Goal: Information Seeking & Learning: Learn about a topic

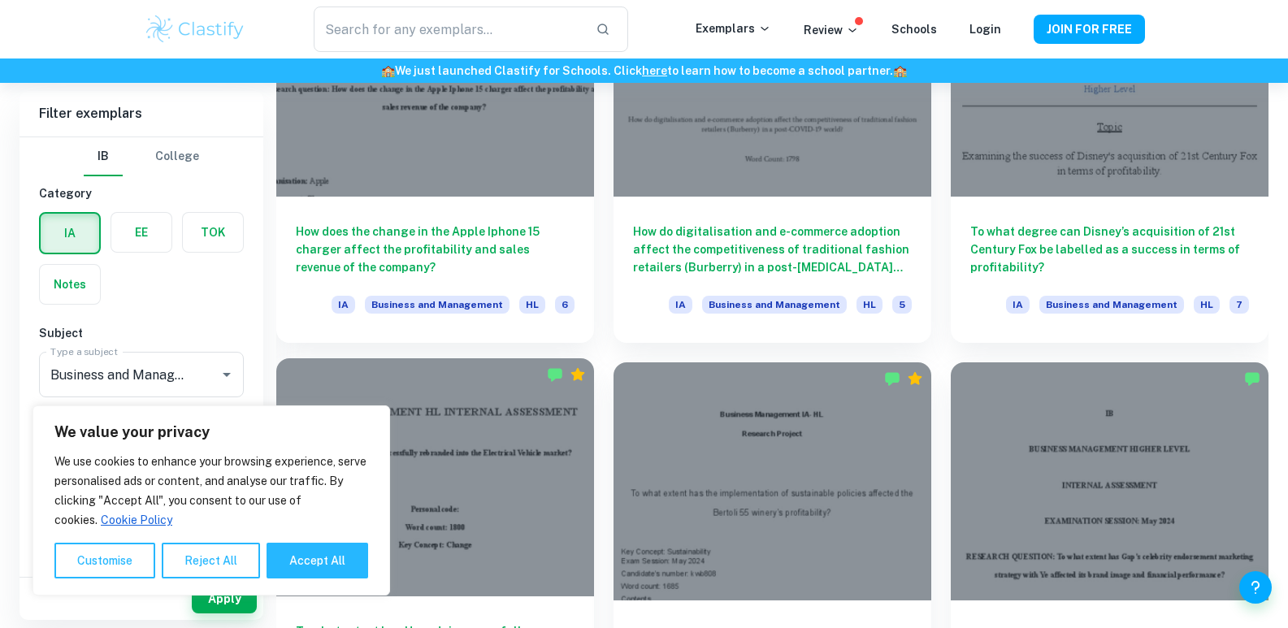
scroll to position [1951, 0]
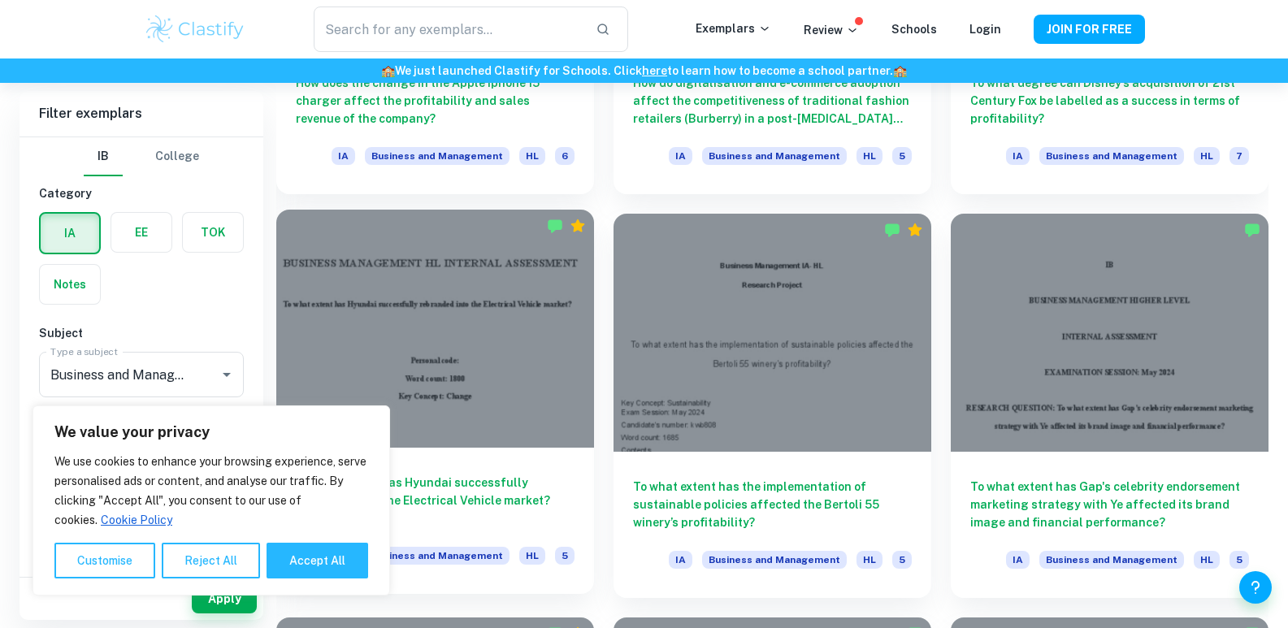
click at [536, 337] on div at bounding box center [435, 329] width 318 height 238
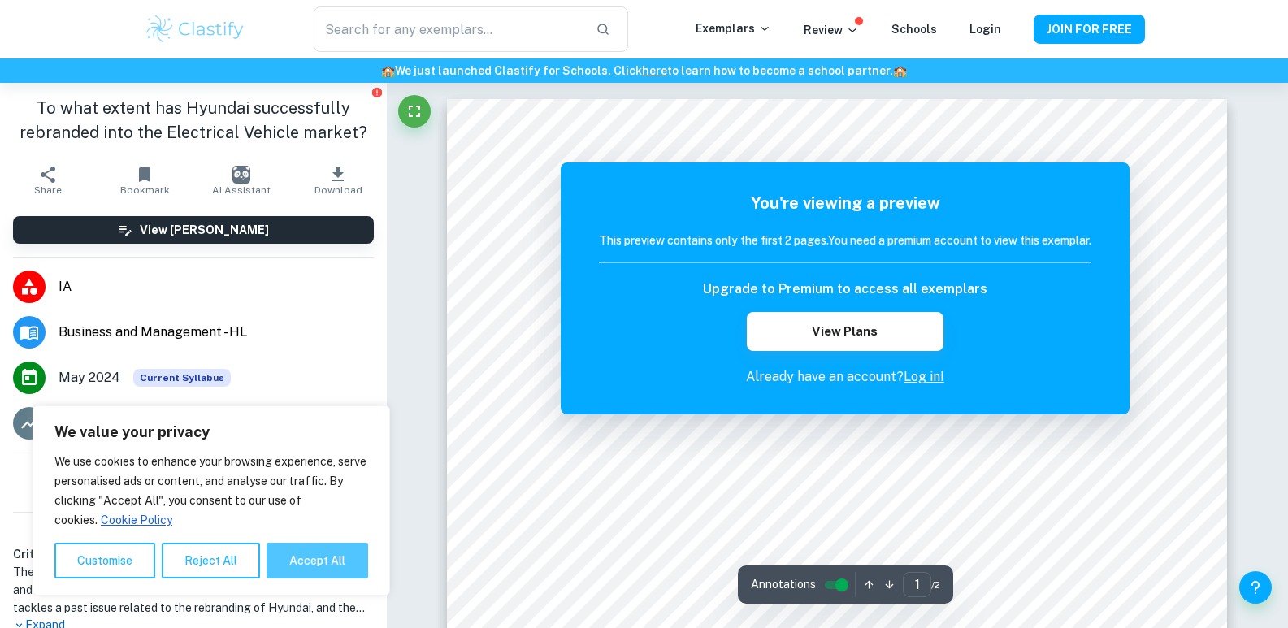
click at [301, 561] on button "Accept All" at bounding box center [318, 561] width 102 height 36
checkbox input "true"
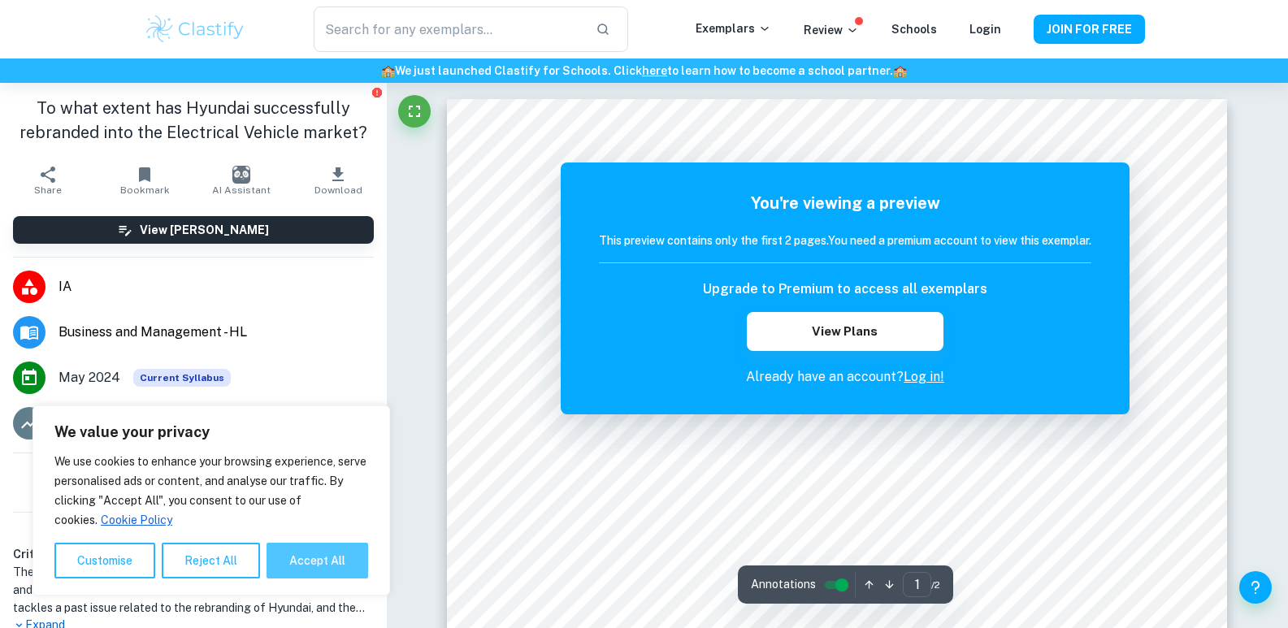
checkbox input "true"
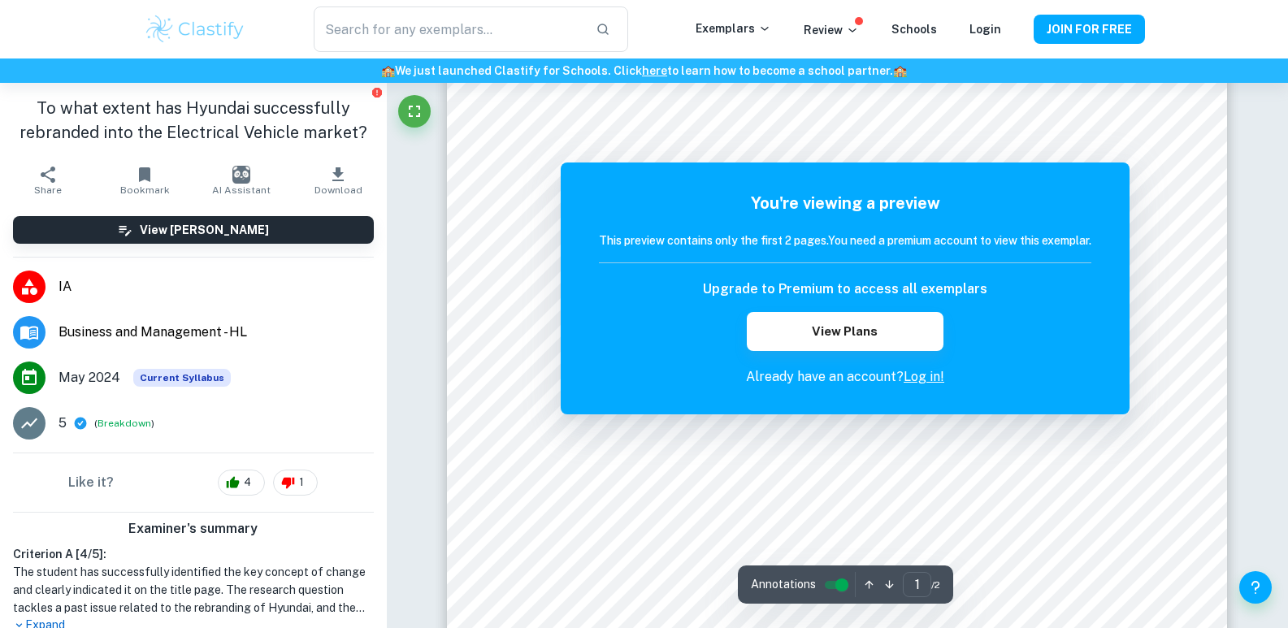
scroll to position [81, 0]
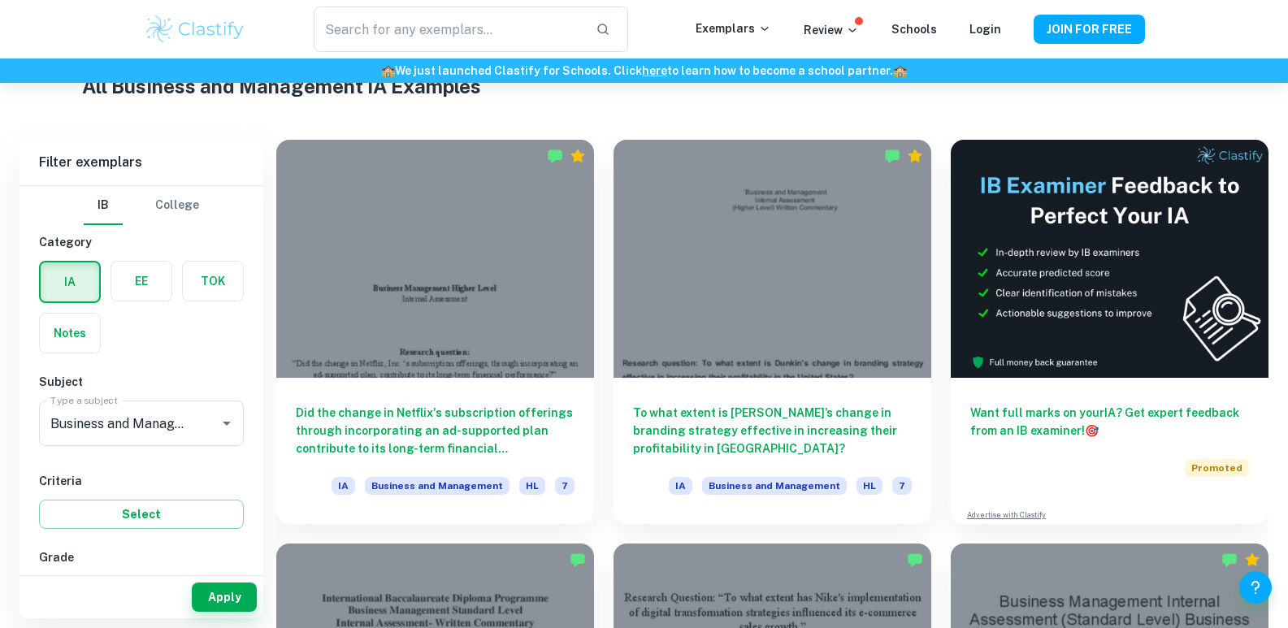
scroll to position [406, 0]
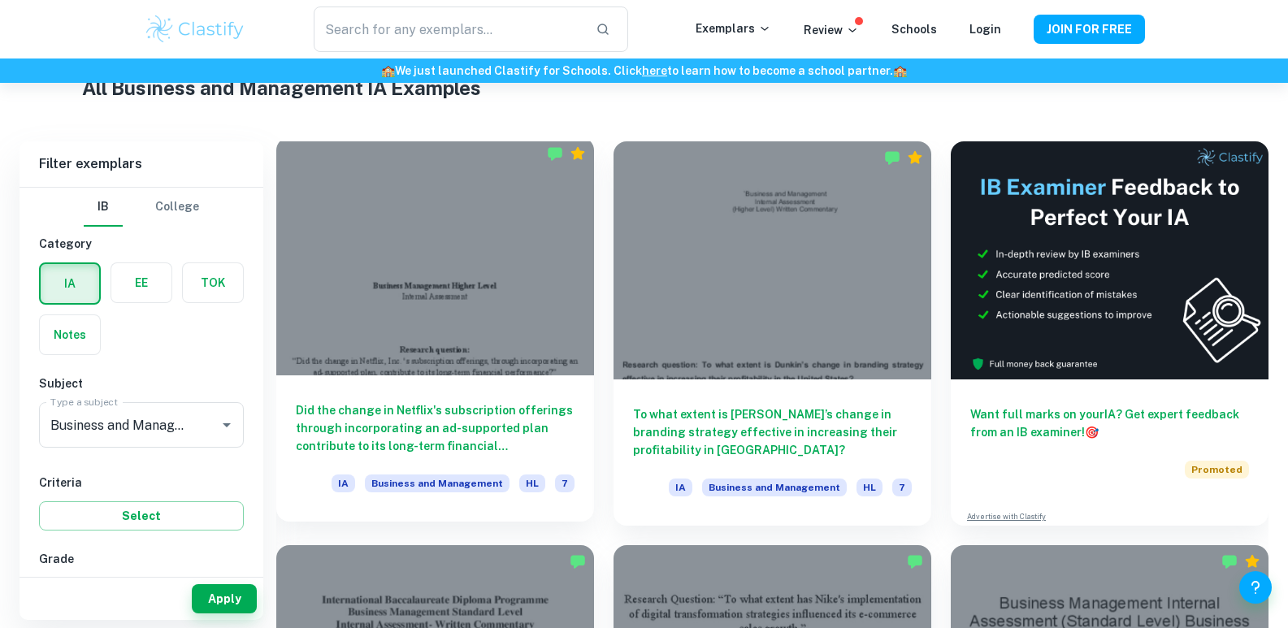
click at [497, 274] on div at bounding box center [435, 256] width 318 height 238
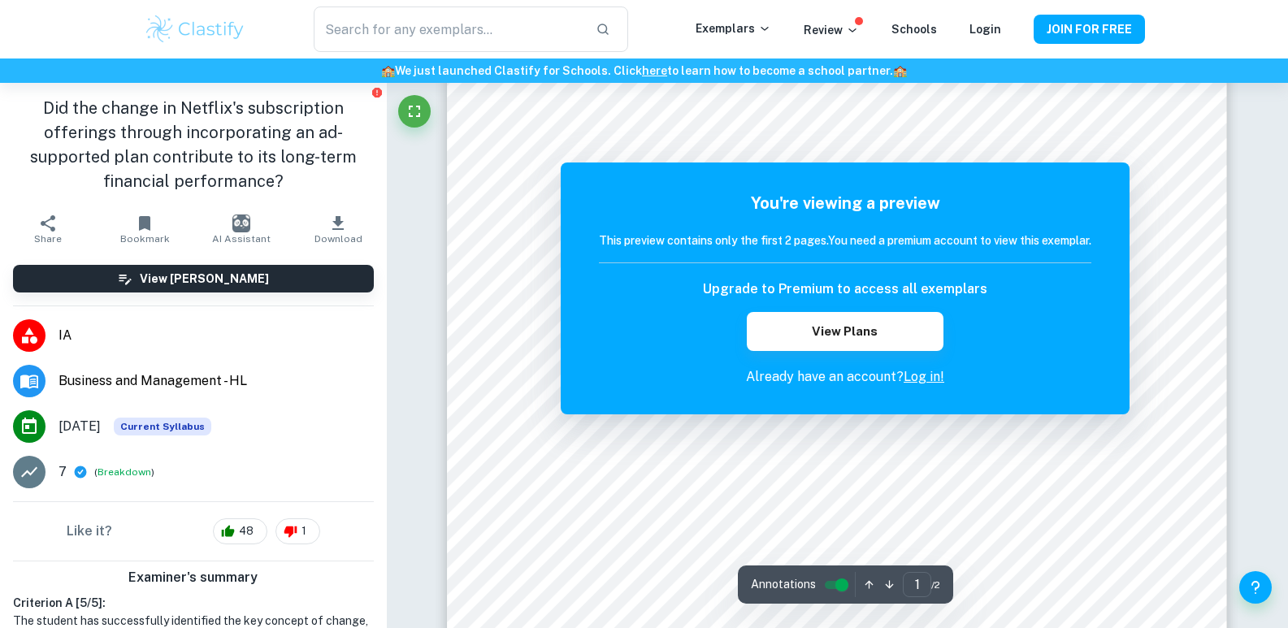
scroll to position [244, 0]
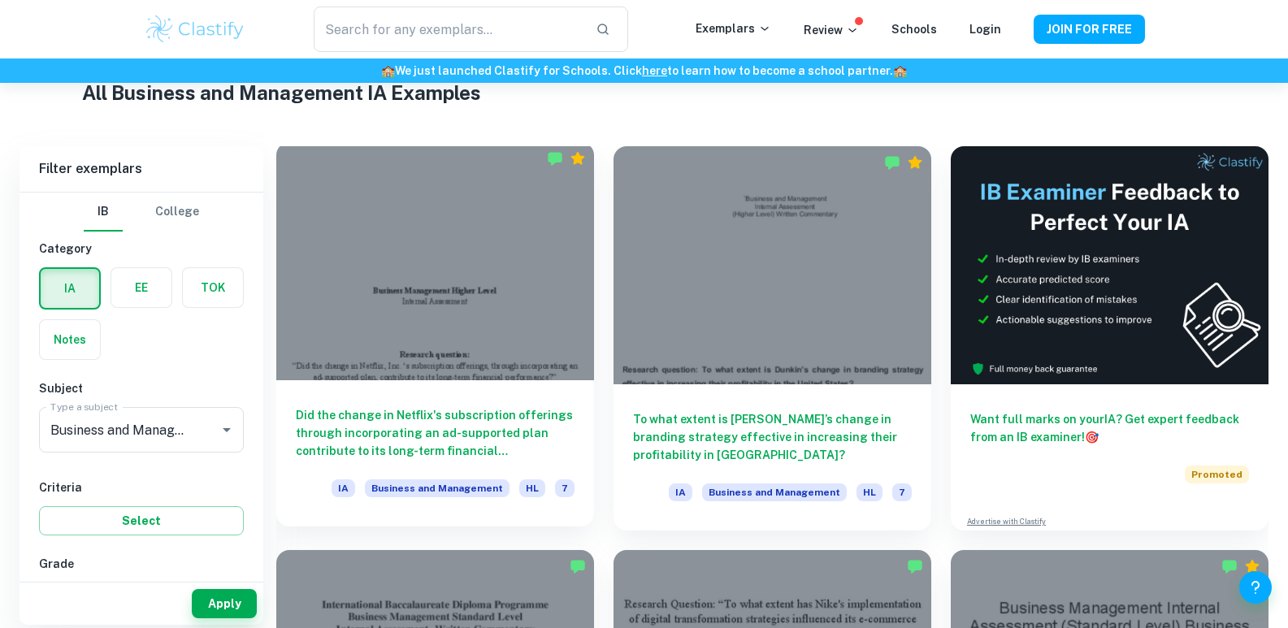
scroll to position [406, 0]
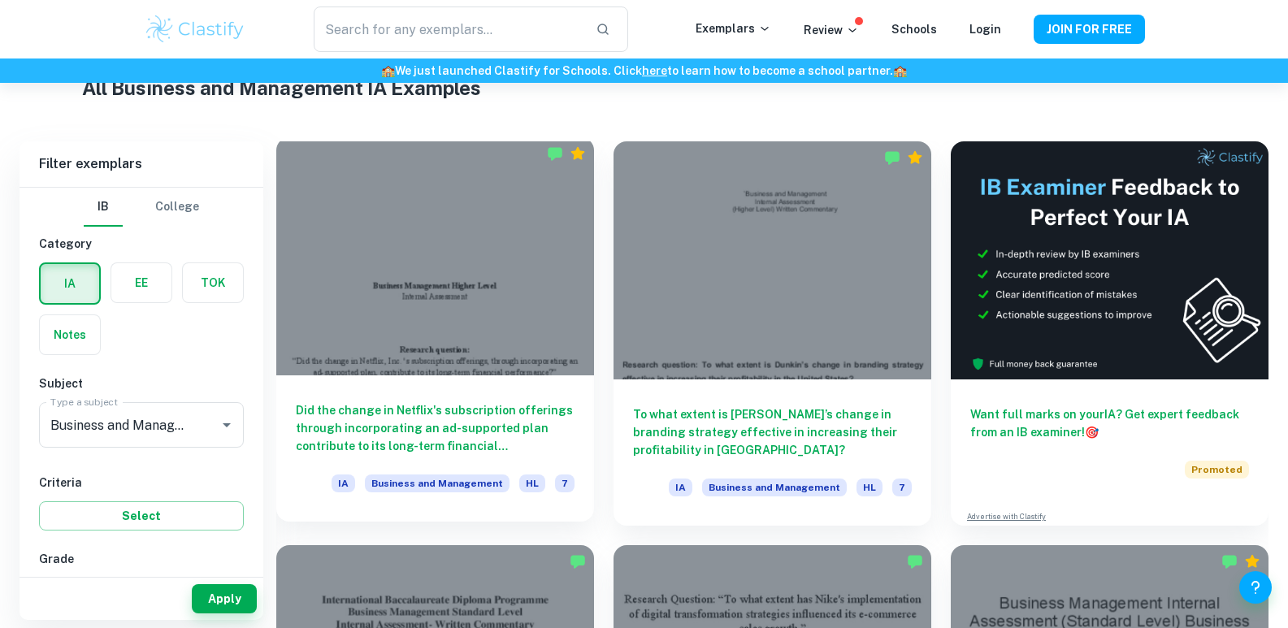
click at [463, 279] on div at bounding box center [435, 256] width 318 height 238
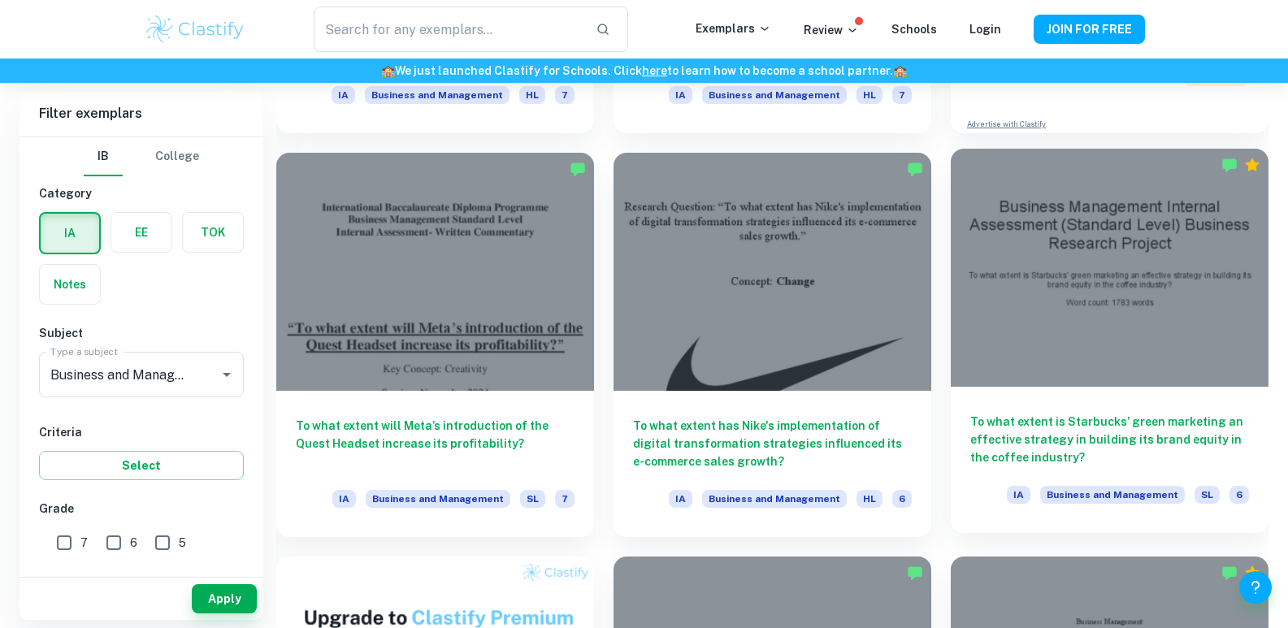
scroll to position [813, 0]
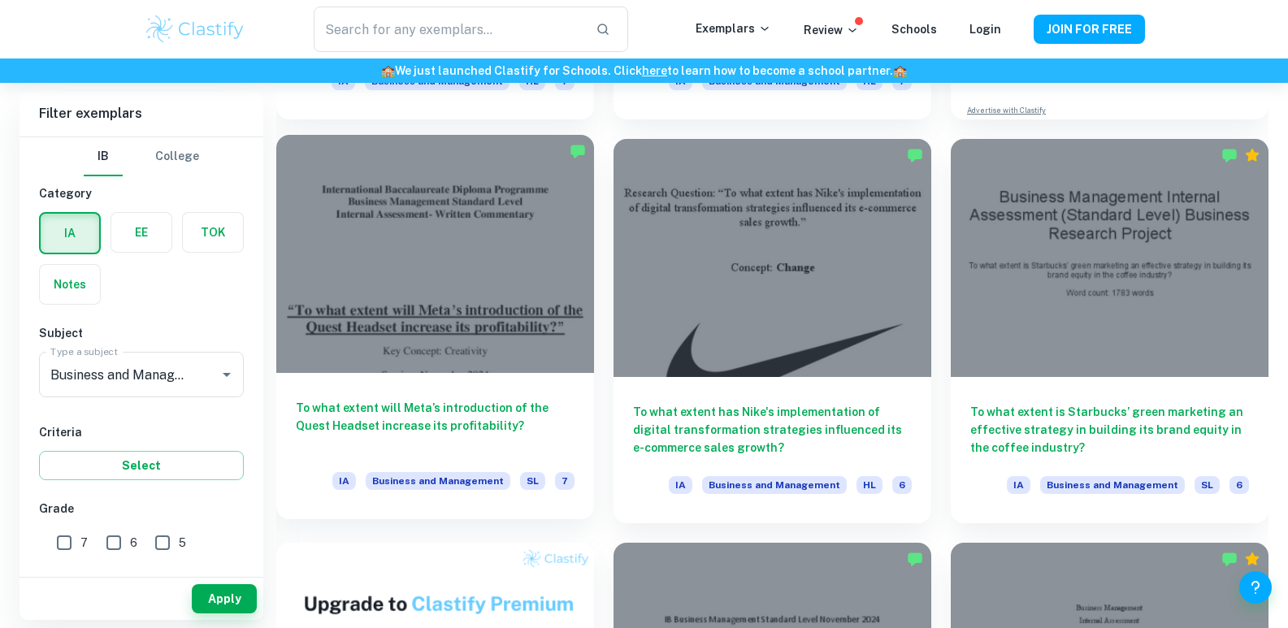
click at [439, 291] on div at bounding box center [435, 254] width 318 height 238
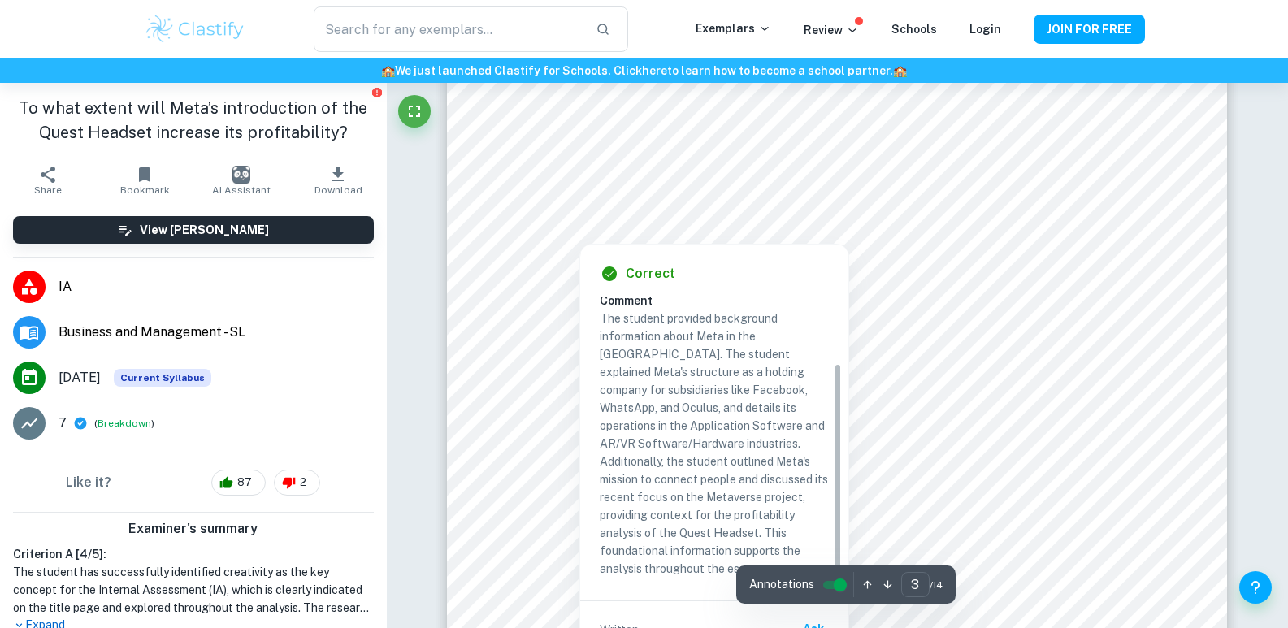
scroll to position [87, 0]
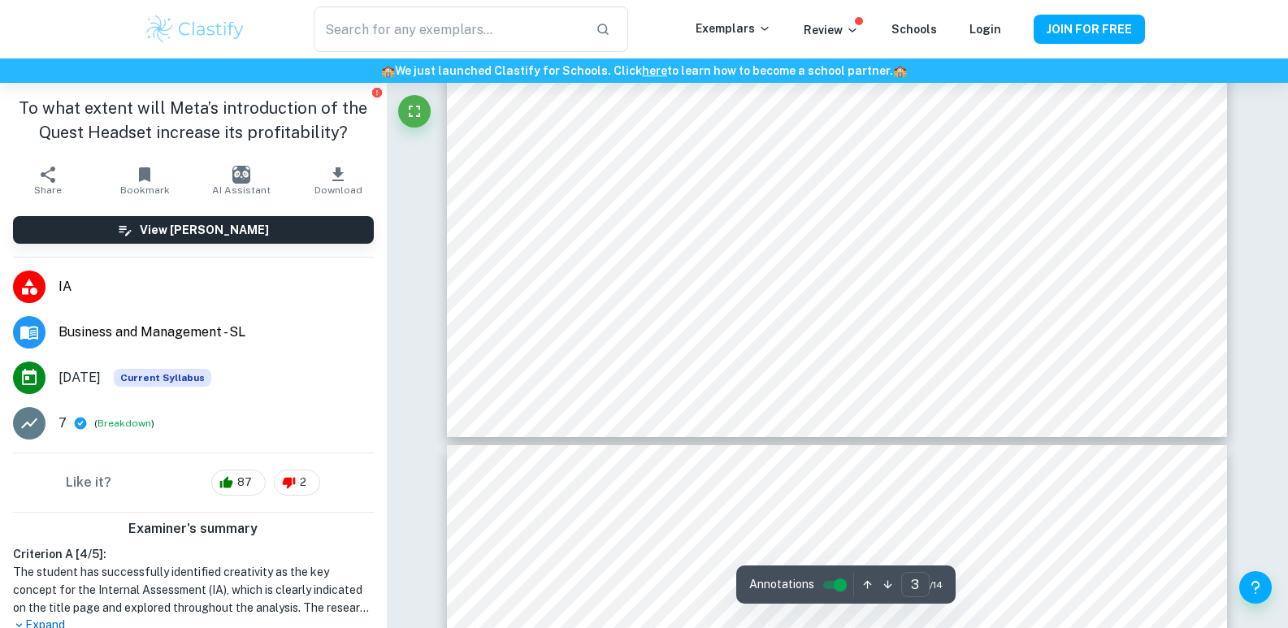
type input "4"
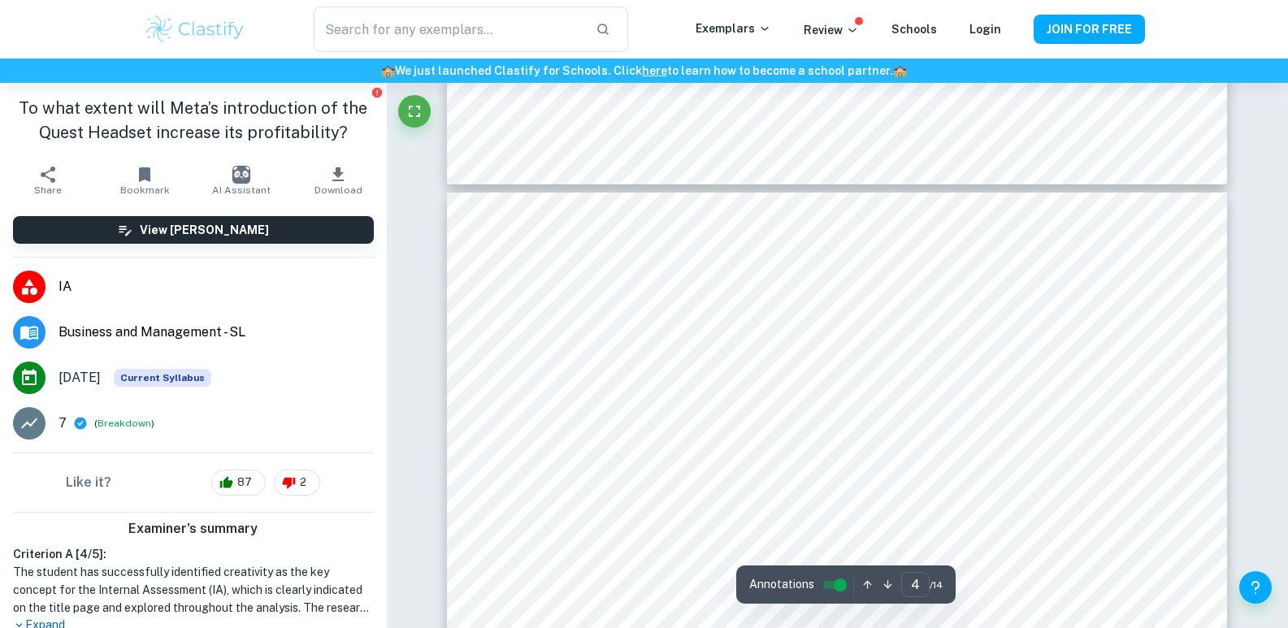
scroll to position [3495, 0]
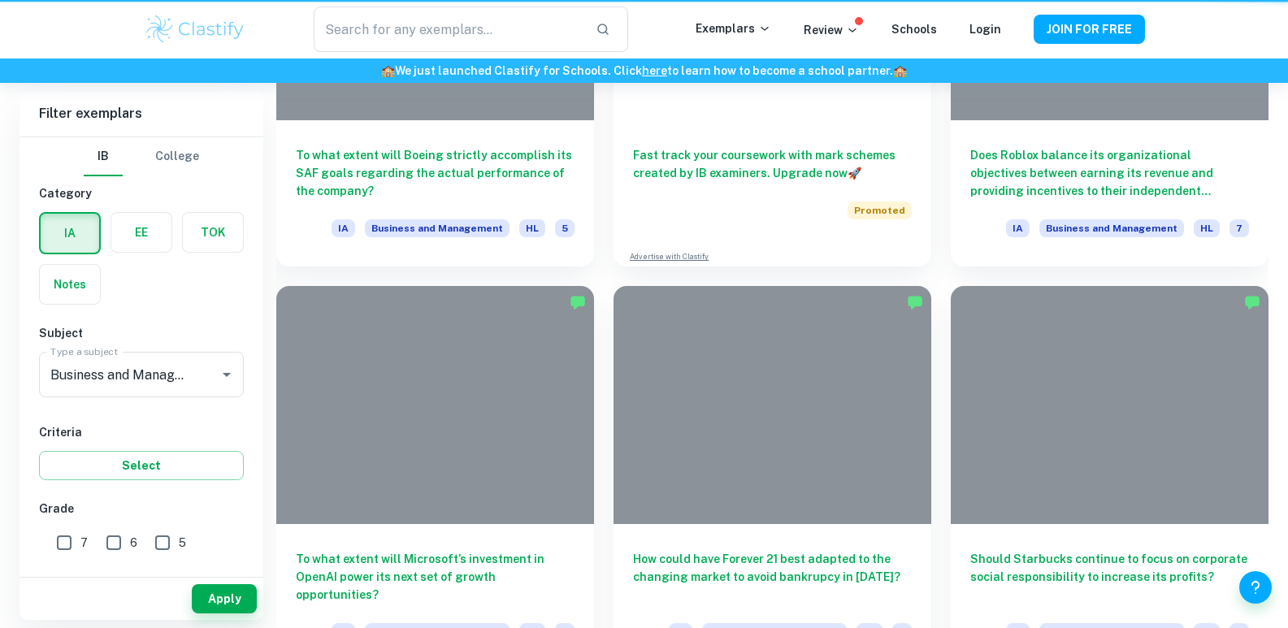
scroll to position [813, 0]
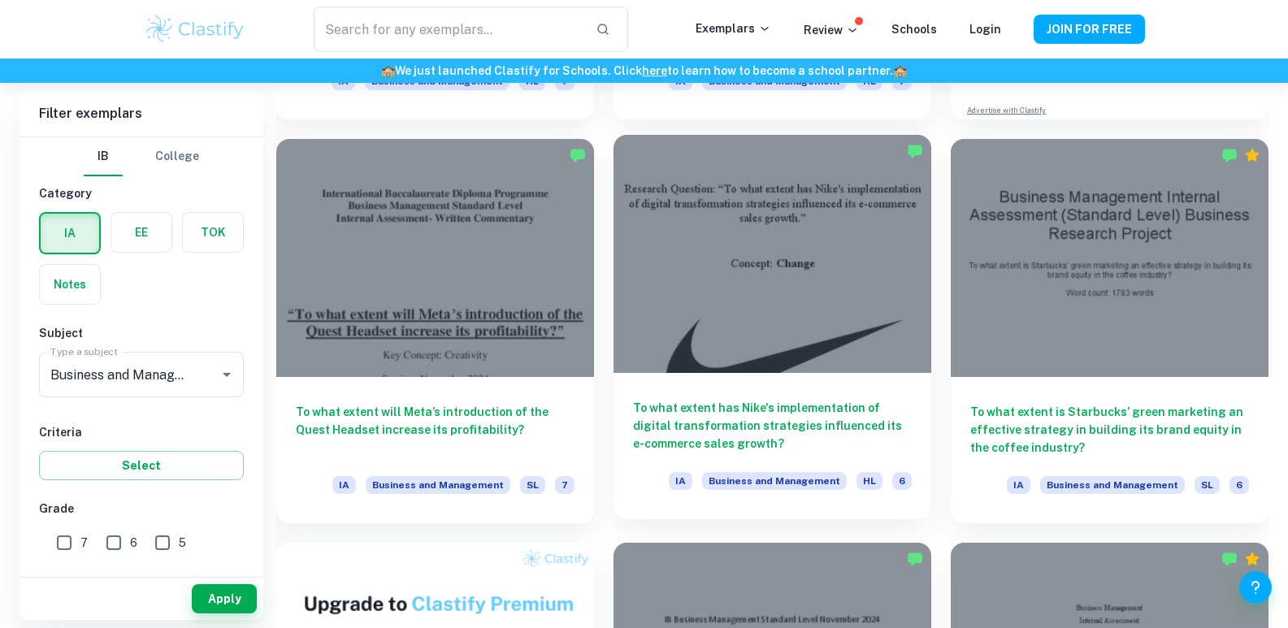
click at [770, 257] on div at bounding box center [773, 254] width 318 height 238
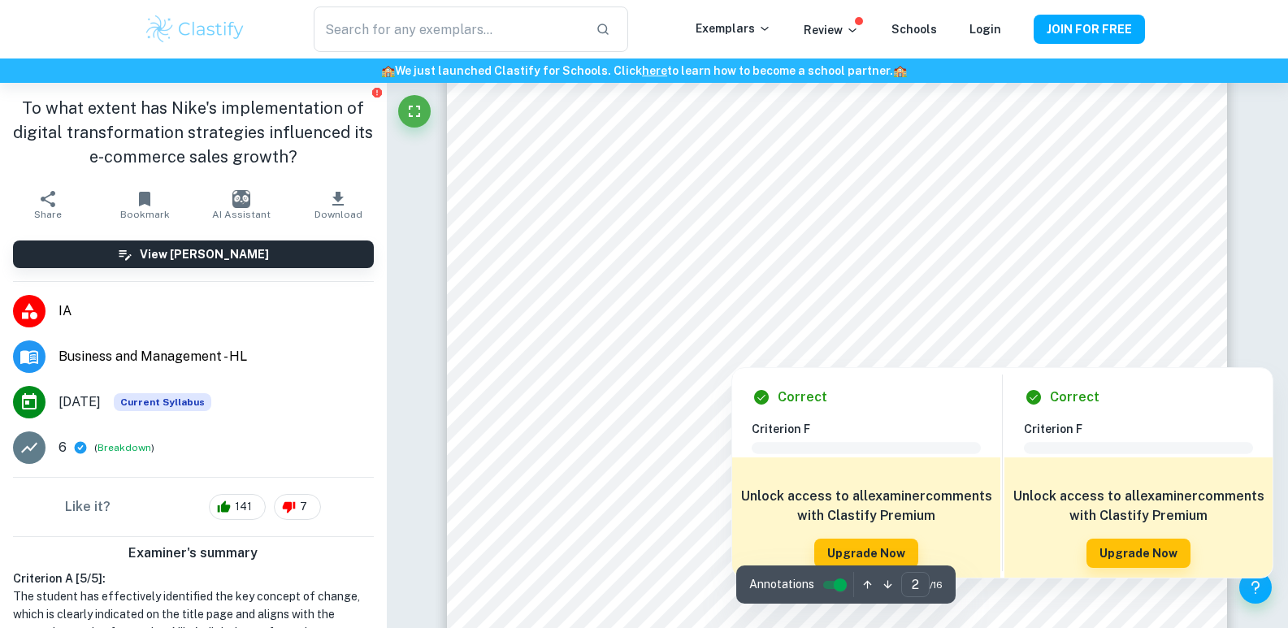
scroll to position [1219, 0]
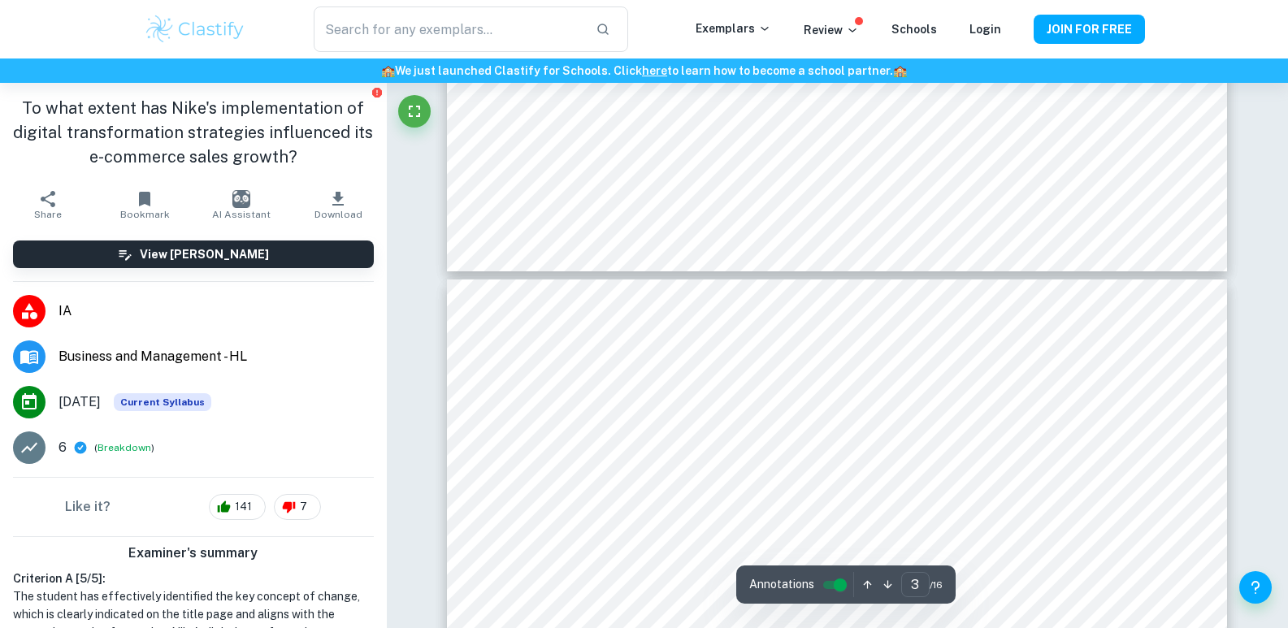
type input "4"
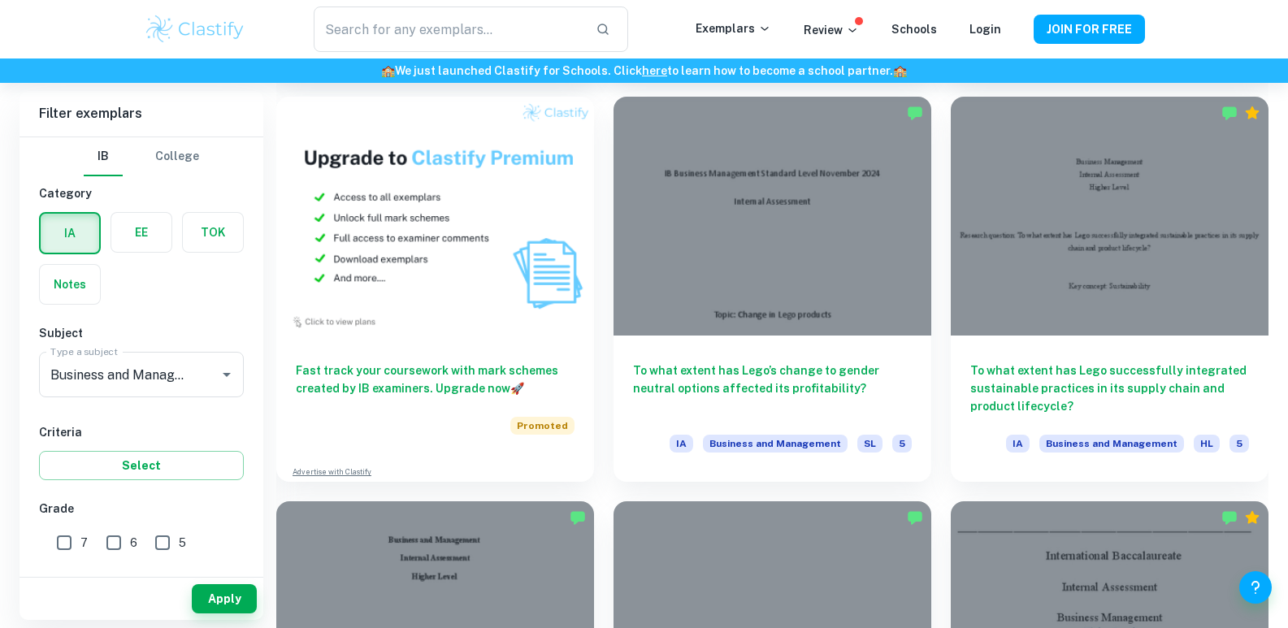
scroll to position [1300, 0]
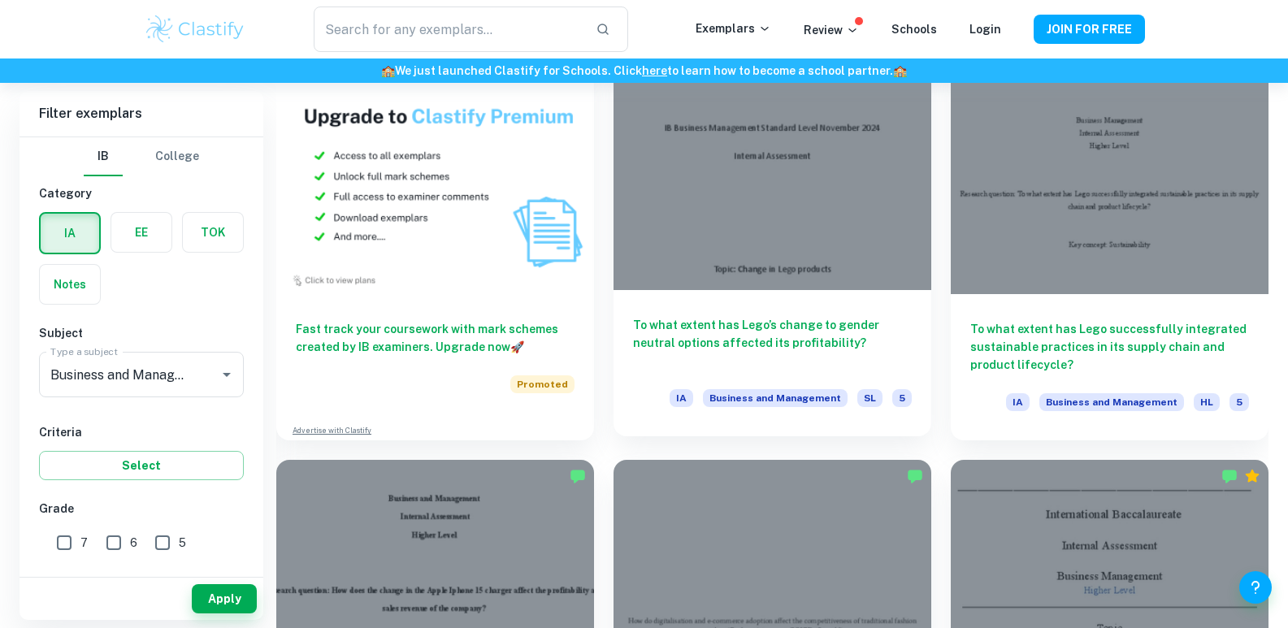
click at [718, 197] on div at bounding box center [773, 170] width 318 height 238
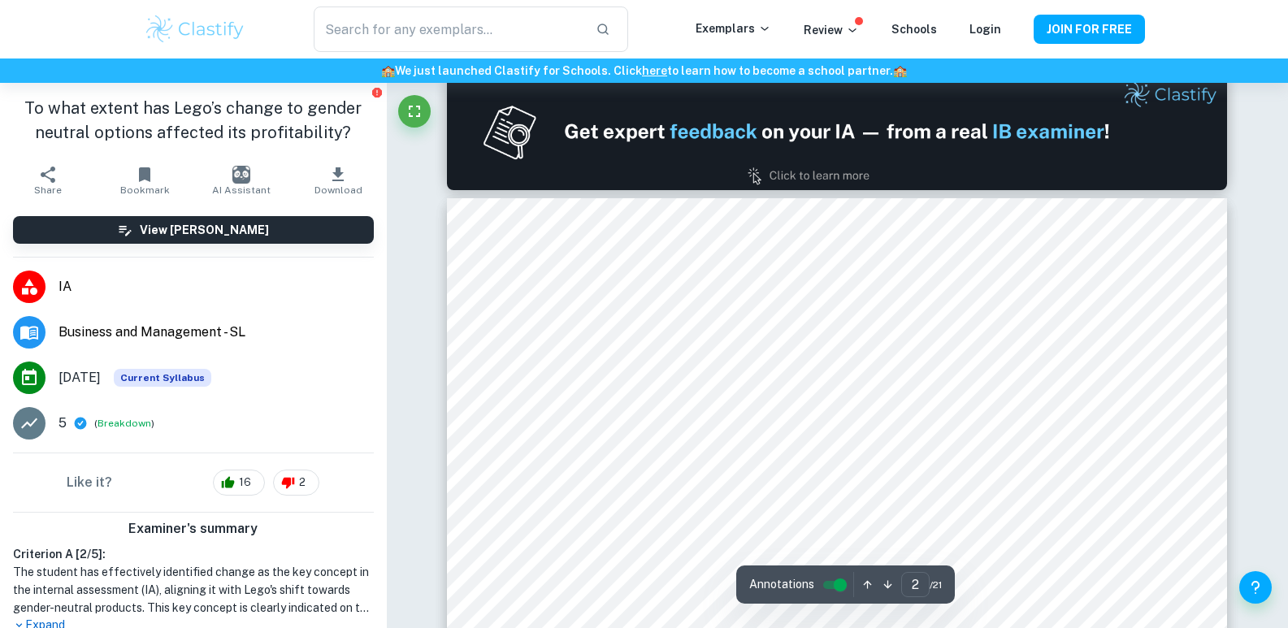
type input "1"
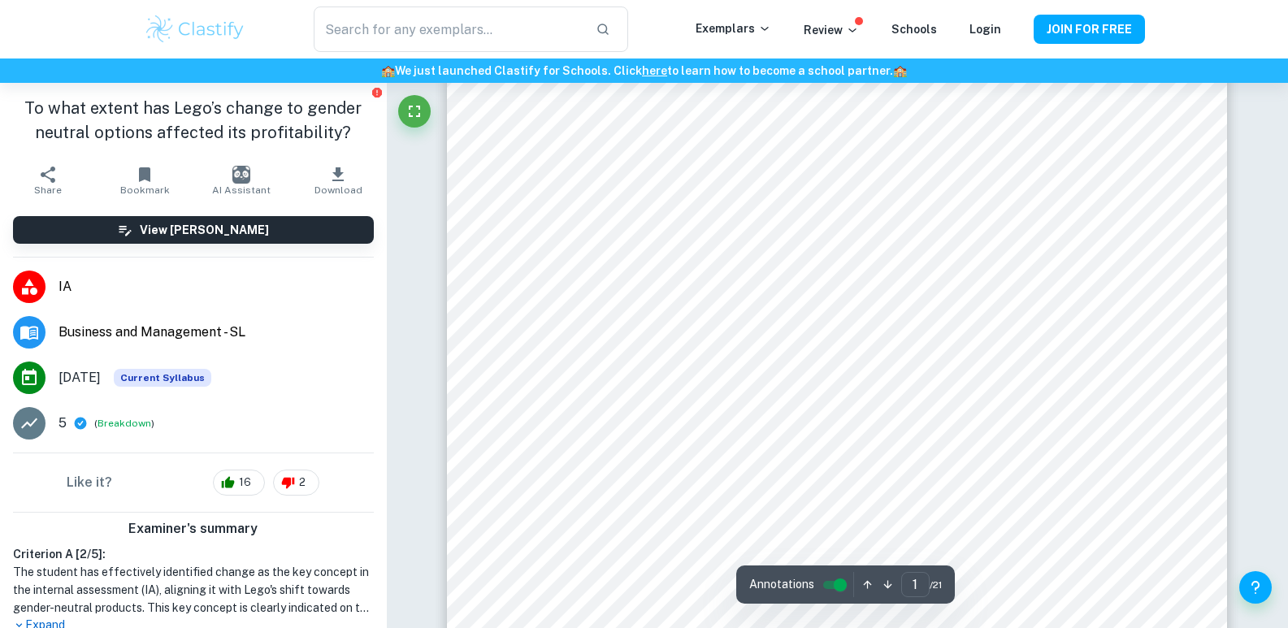
scroll to position [163, 0]
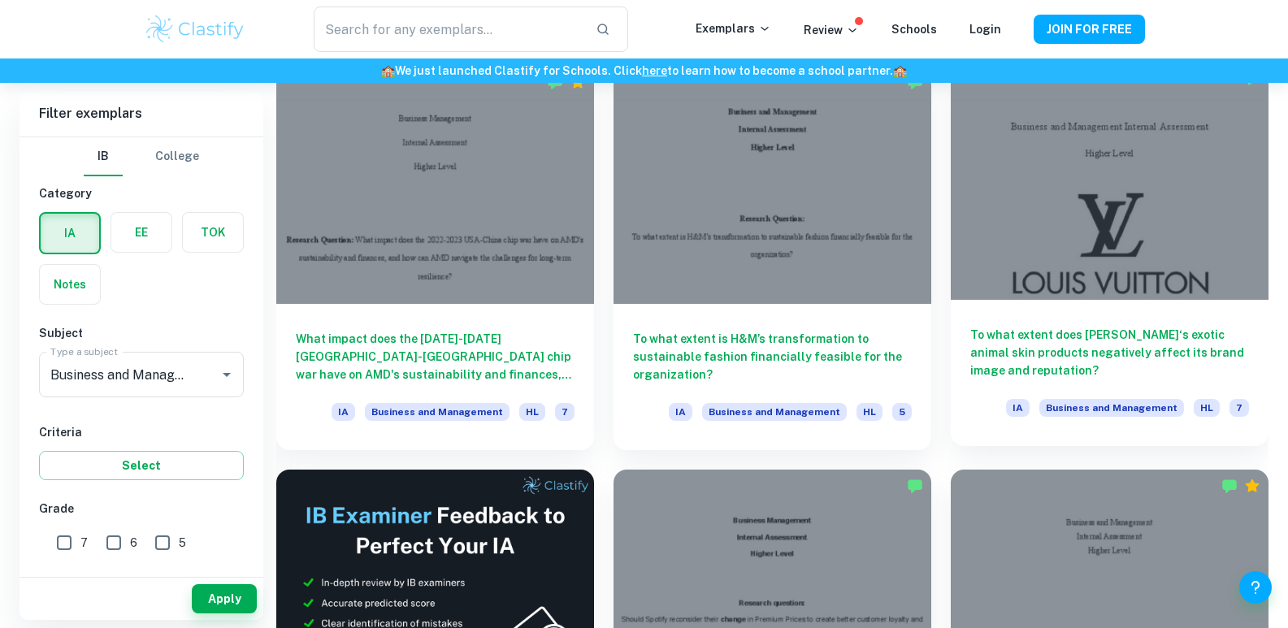
scroll to position [2520, 0]
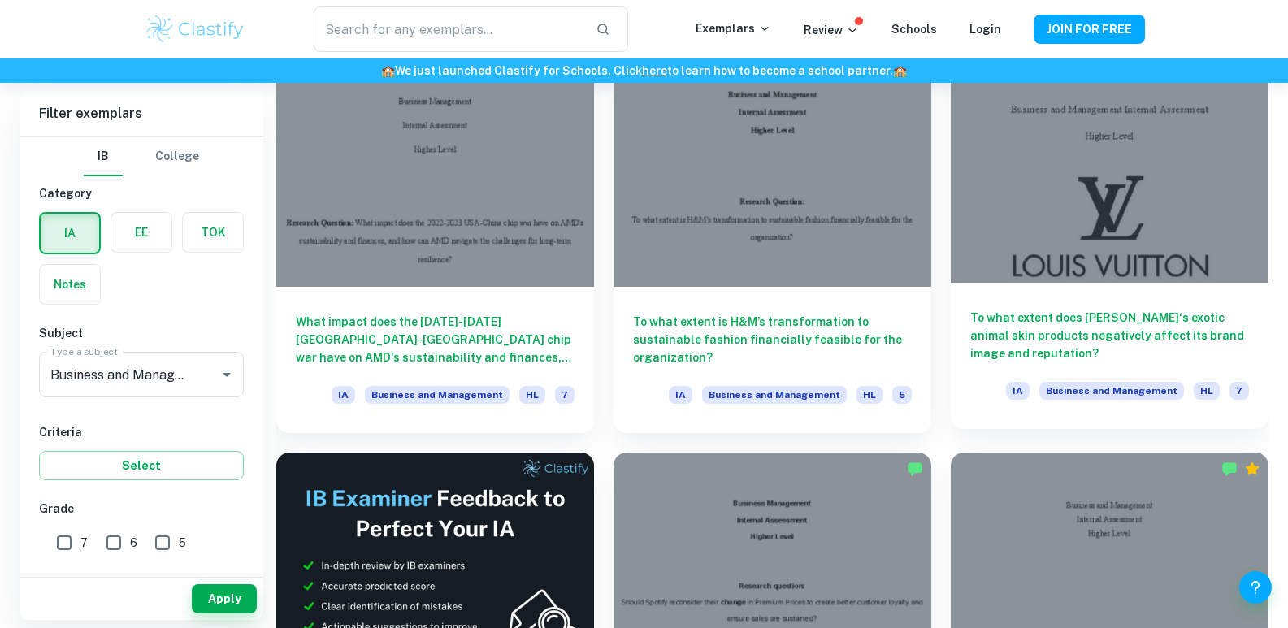
click at [1153, 226] on div at bounding box center [1110, 164] width 318 height 238
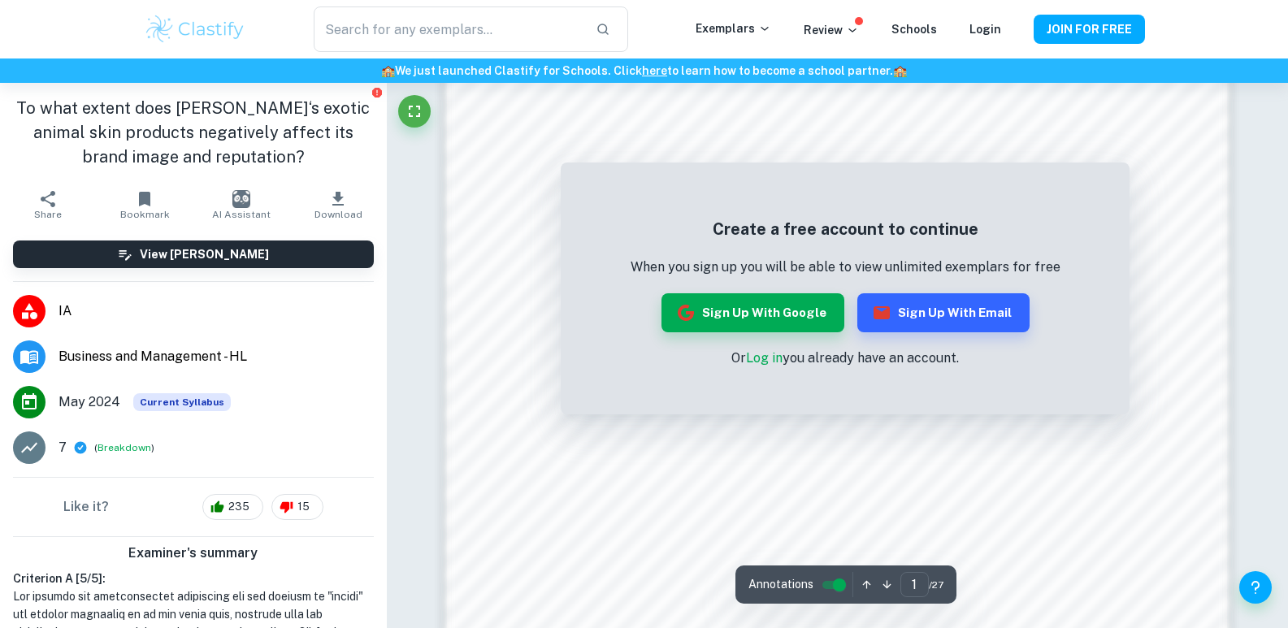
scroll to position [1382, 0]
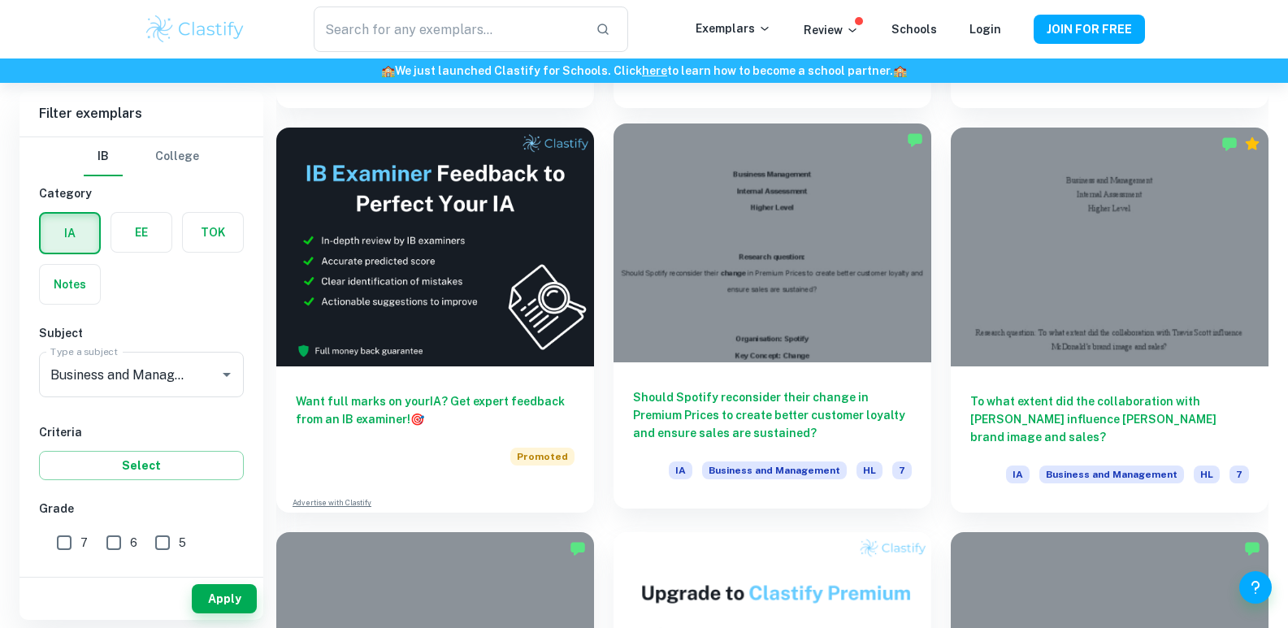
scroll to position [2763, 0]
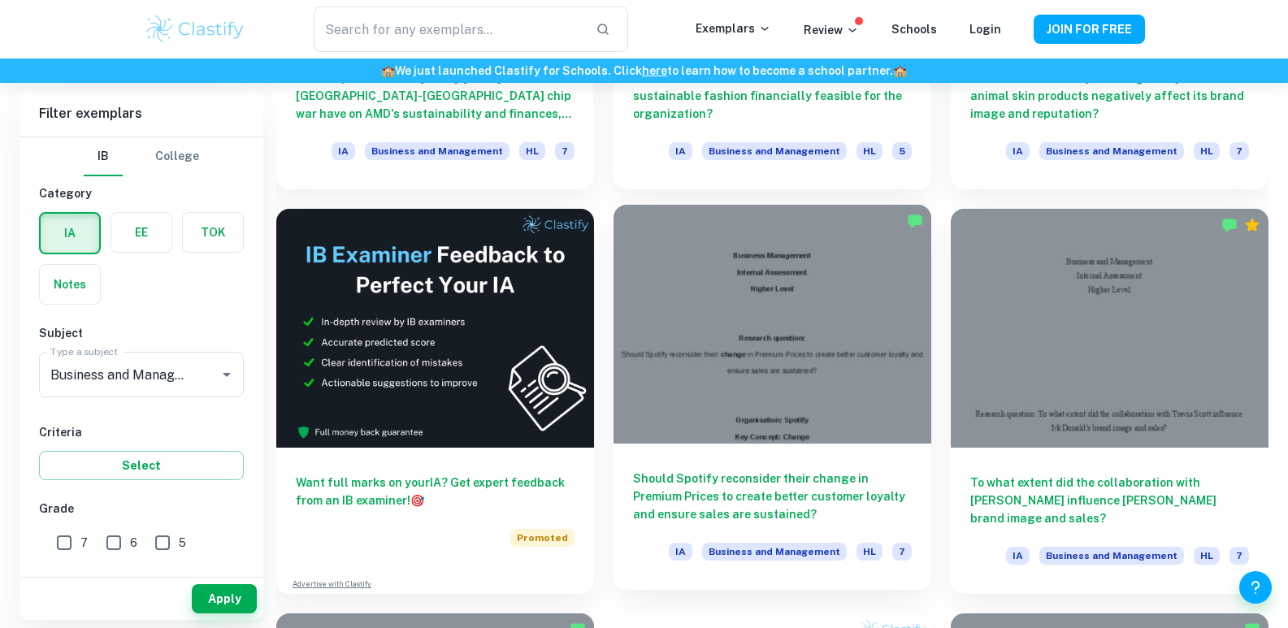
click at [810, 319] on div at bounding box center [773, 324] width 318 height 238
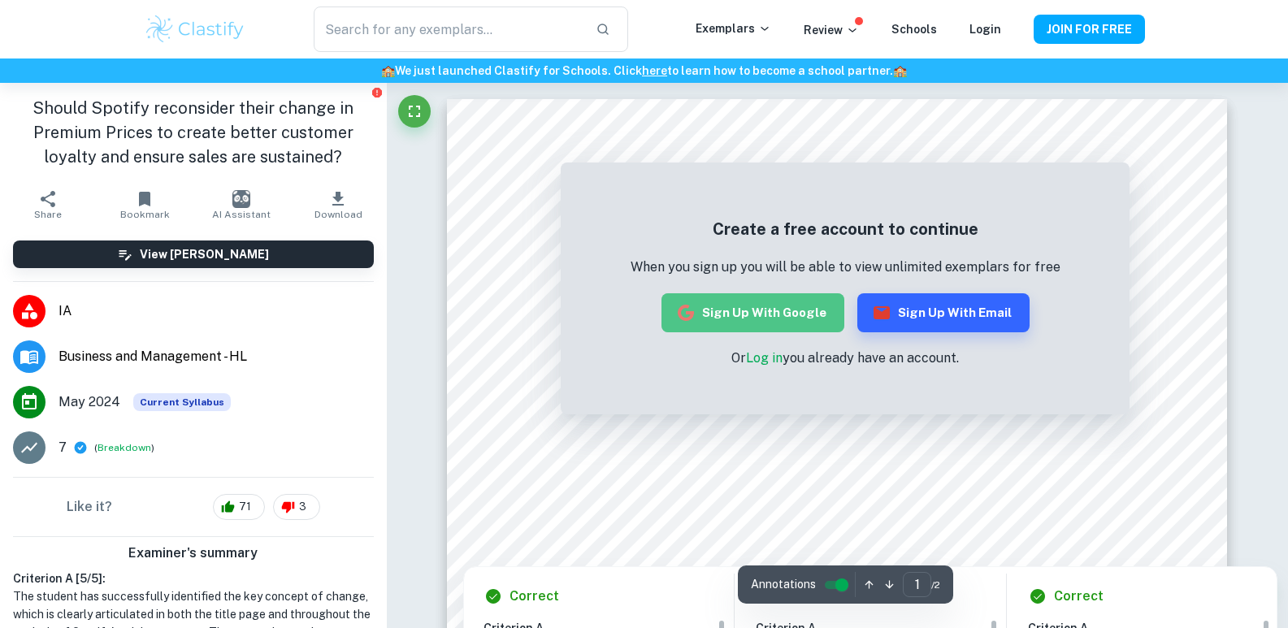
click at [775, 311] on button "Sign up with Google" at bounding box center [753, 312] width 183 height 39
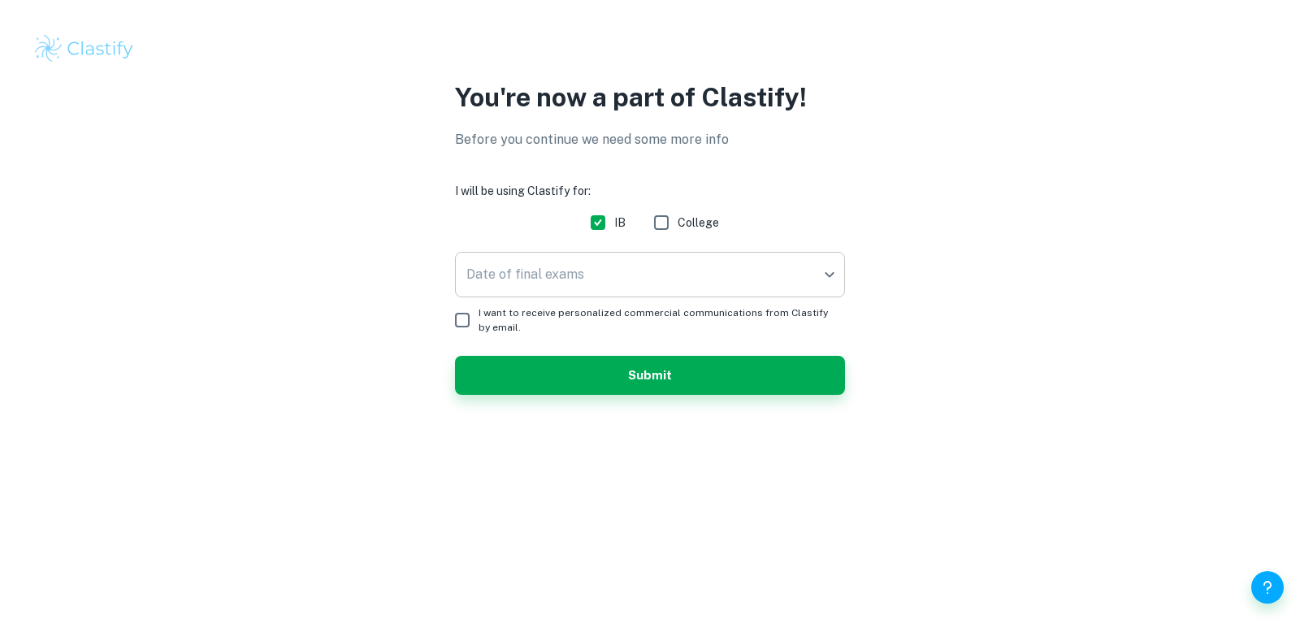
click at [545, 271] on body "We value your privacy We use cookies to enhance your browsing experience, serve…" at bounding box center [650, 314] width 1300 height 628
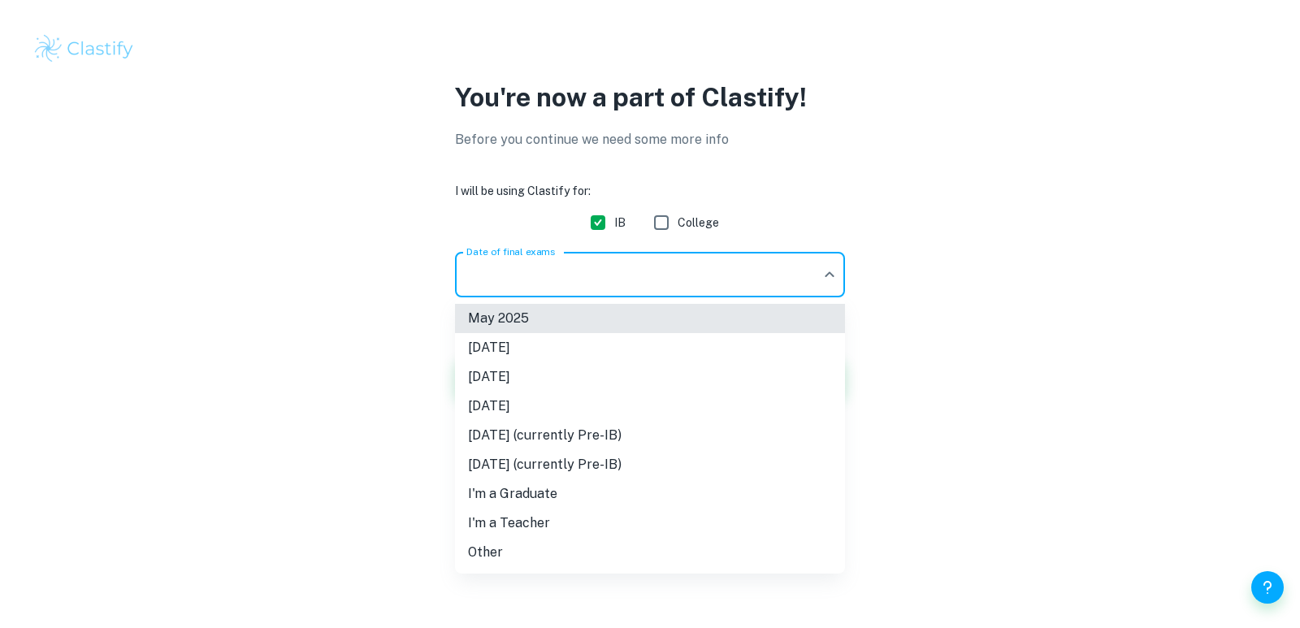
click at [983, 239] on div at bounding box center [650, 314] width 1300 height 628
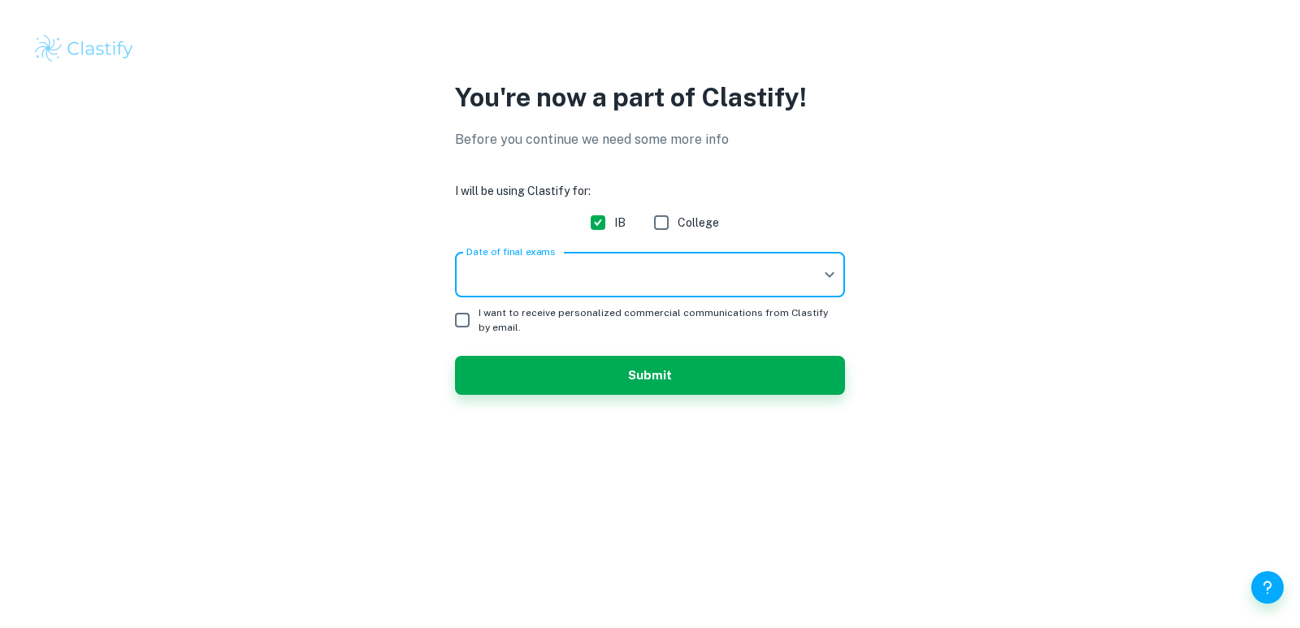
click at [724, 268] on body "We value your privacy We use cookies to enhance your browsing experience, serve…" at bounding box center [650, 314] width 1300 height 628
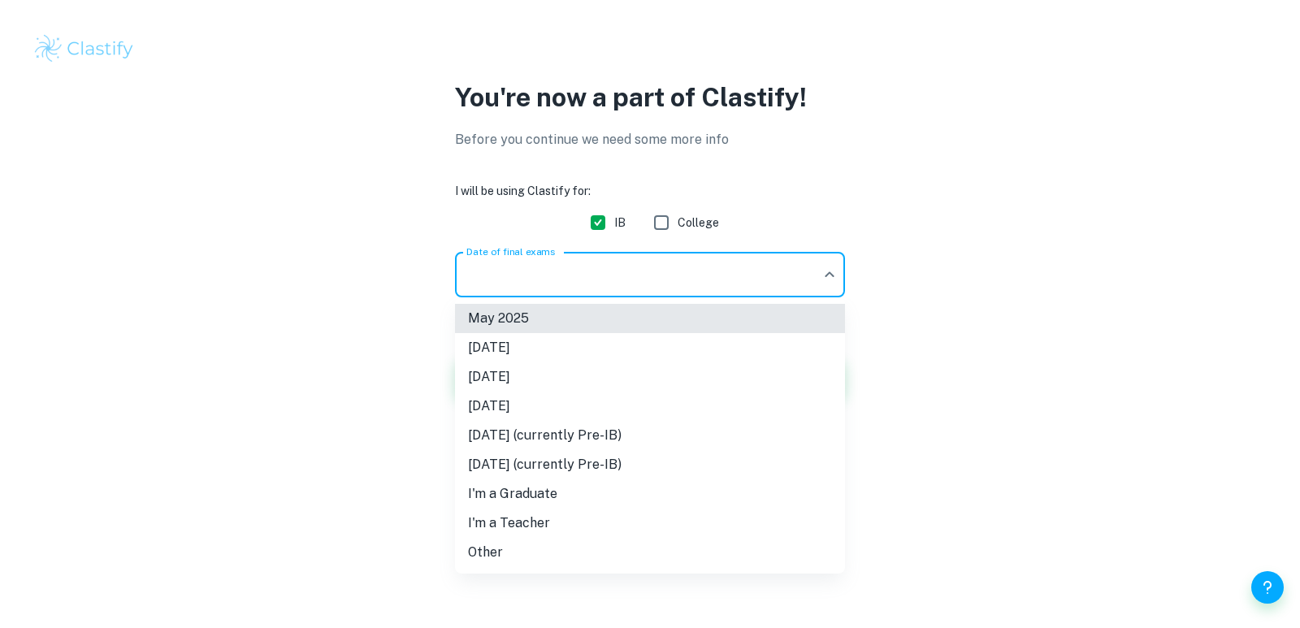
click at [592, 378] on li "[DATE]" at bounding box center [650, 376] width 390 height 29
type input "M26"
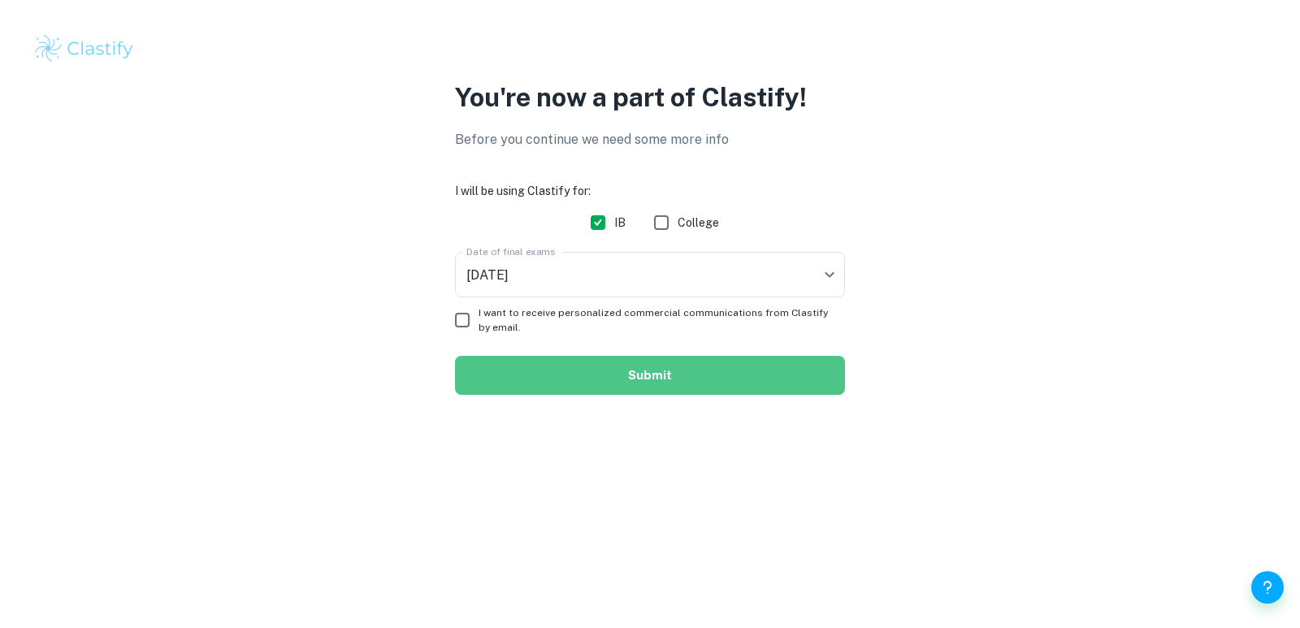
click at [615, 372] on button "Submit" at bounding box center [650, 375] width 390 height 39
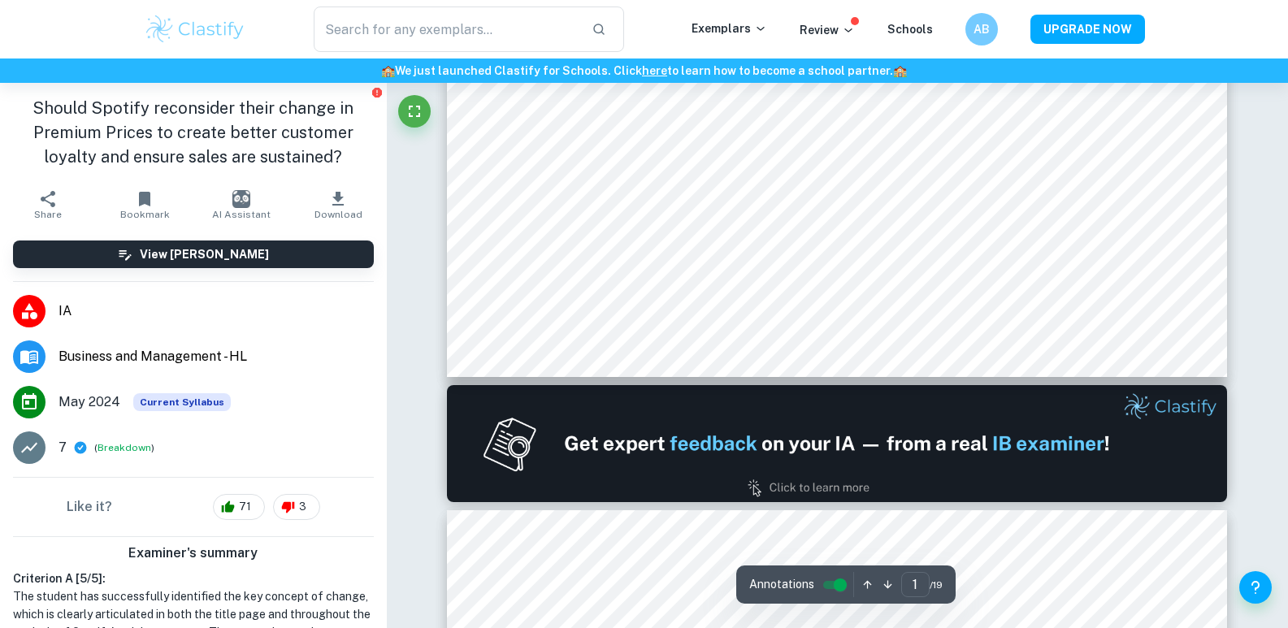
scroll to position [650, 0]
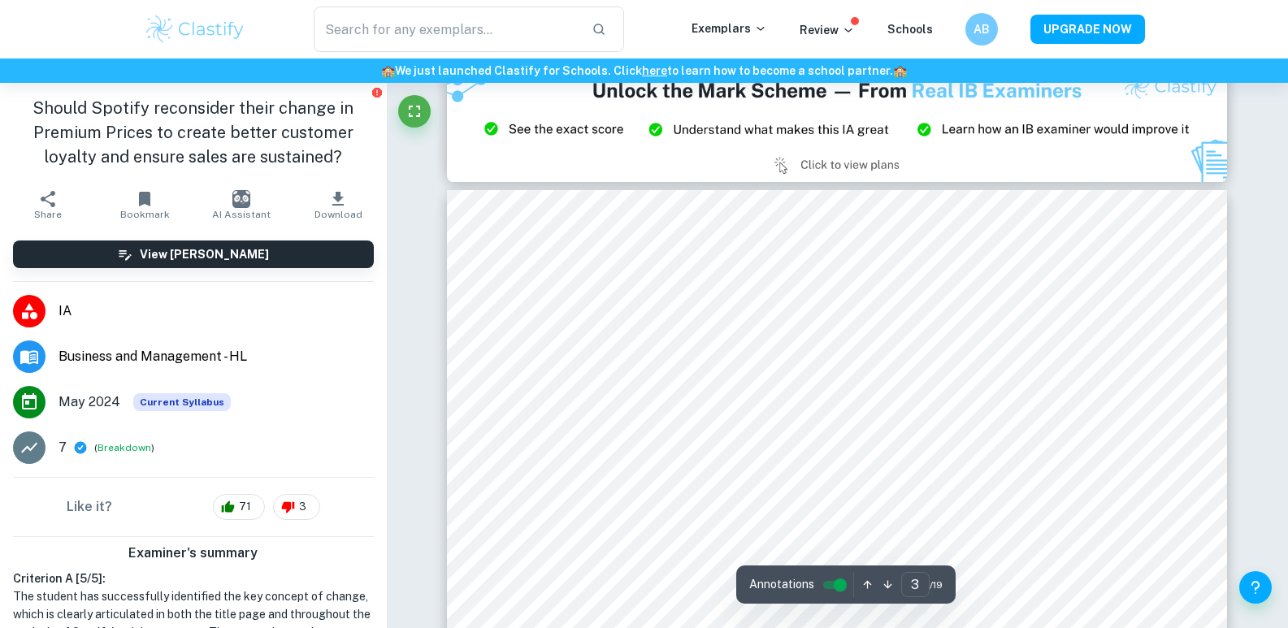
type input "2"
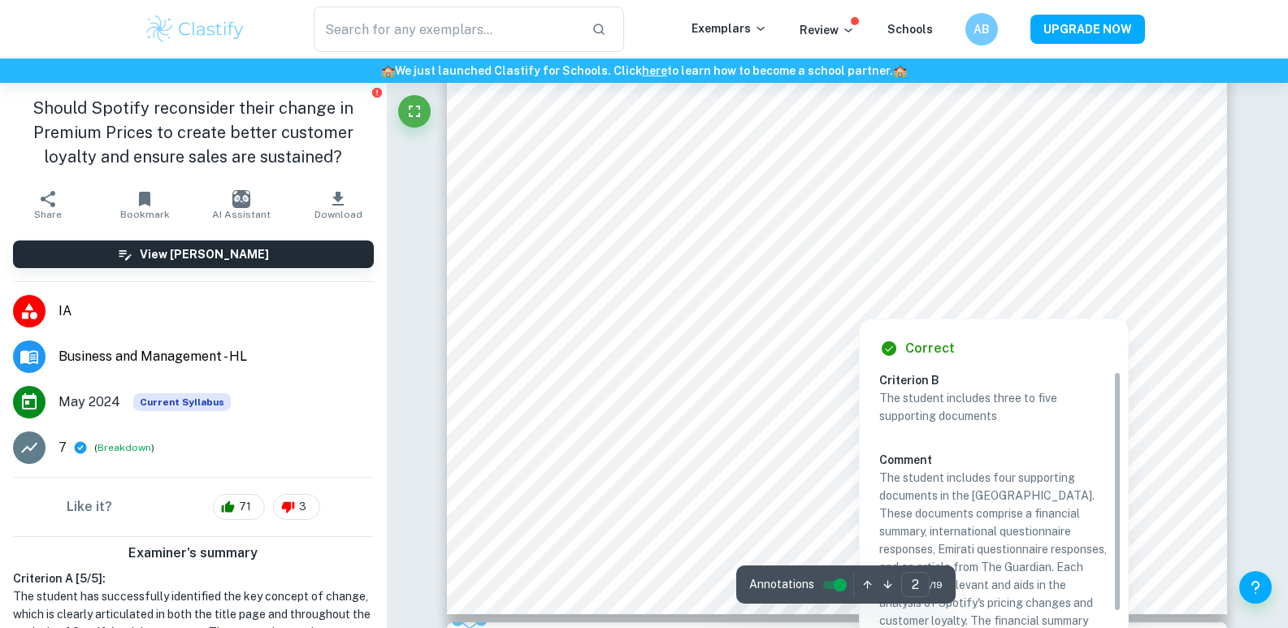
scroll to position [1626, 0]
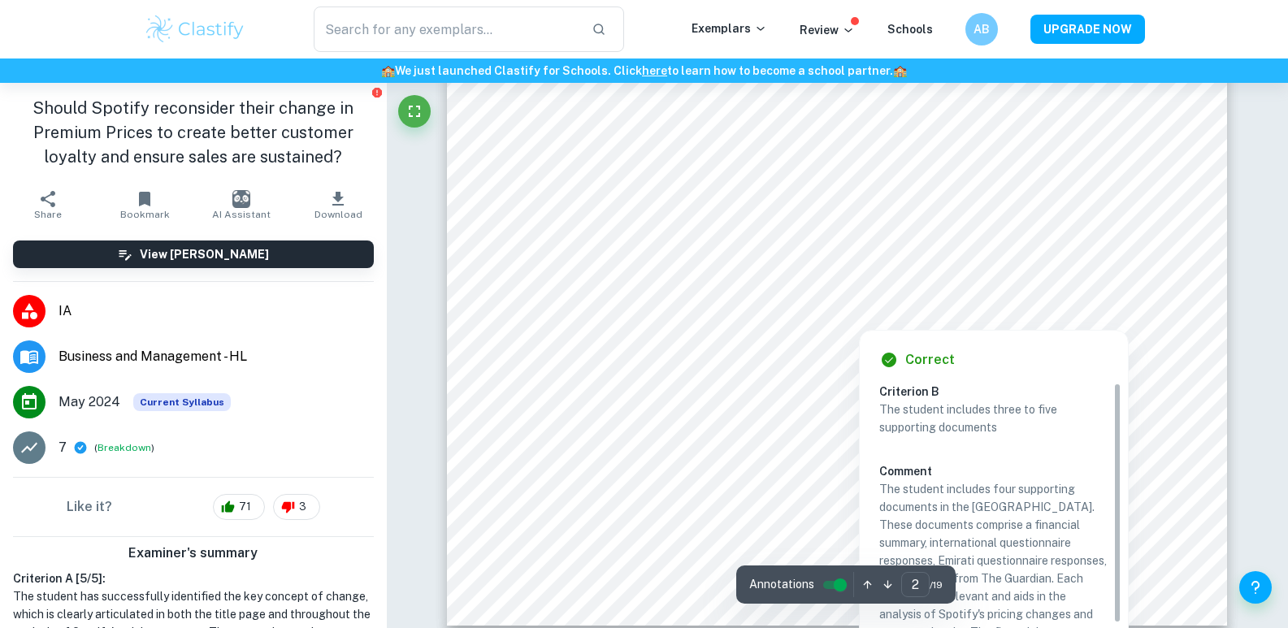
click at [649, 316] on div at bounding box center [859, 307] width 549 height 37
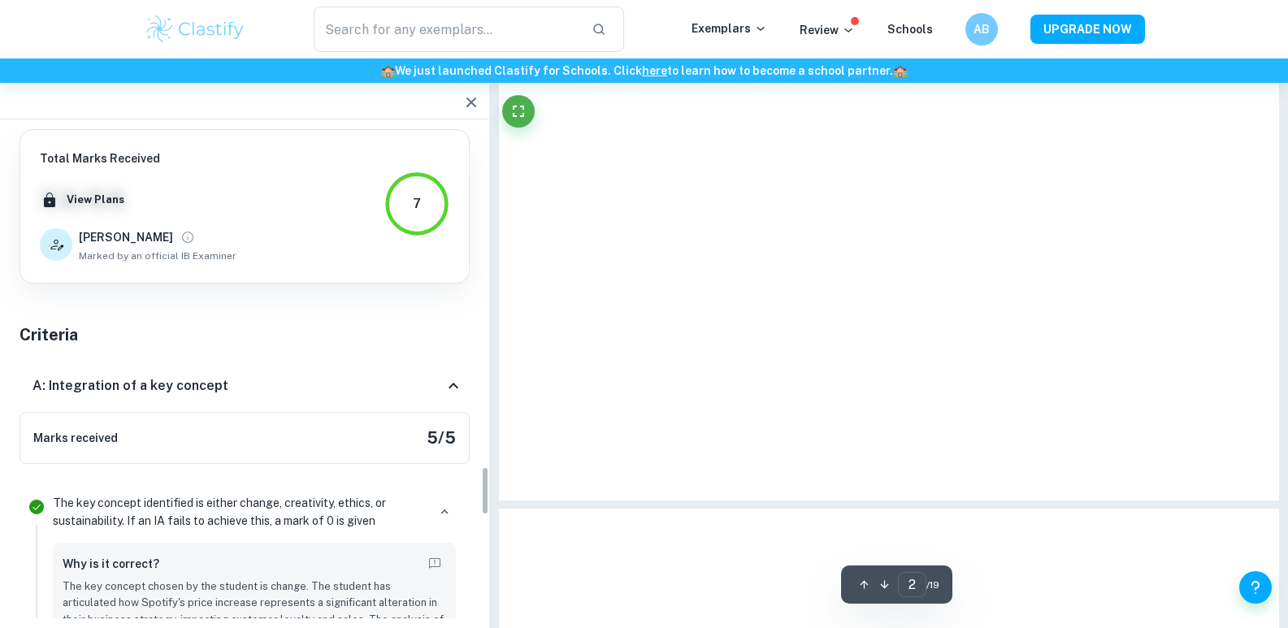
scroll to position [3385, 0]
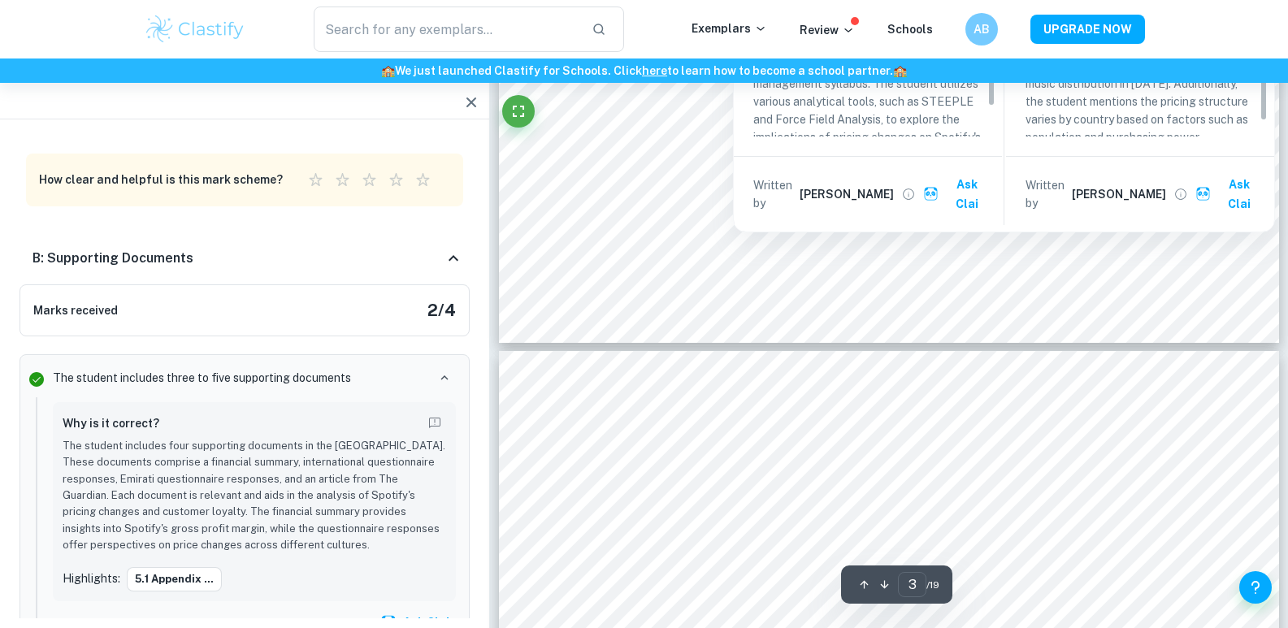
type input "4"
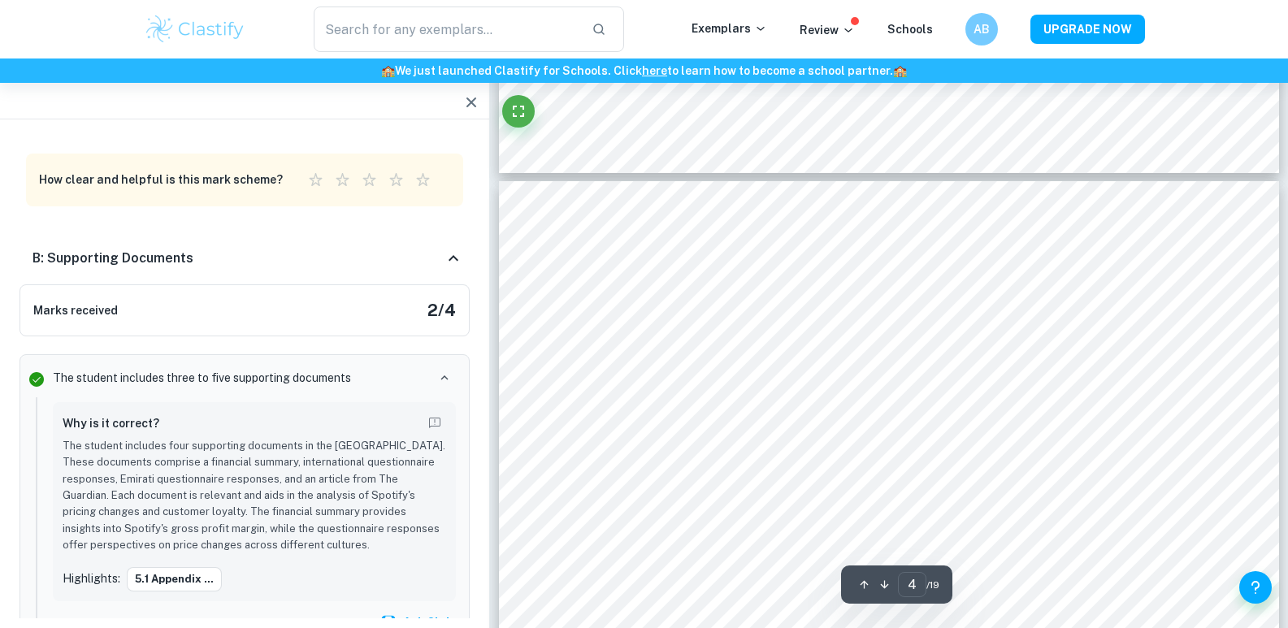
scroll to position [3332, 0]
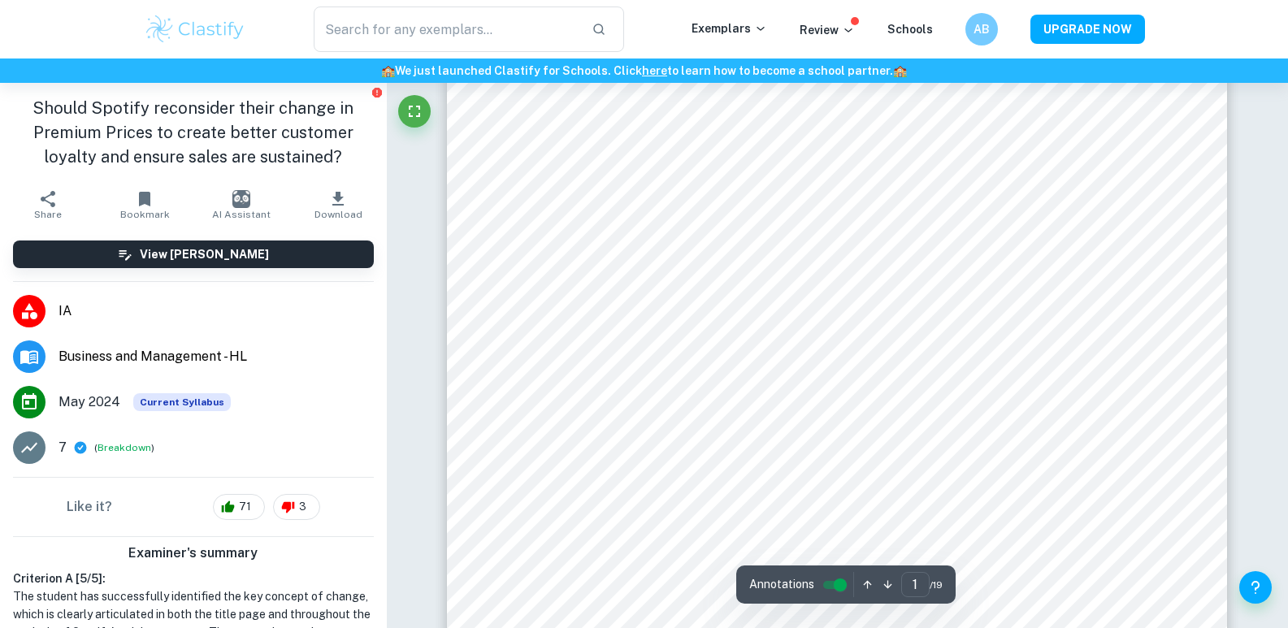
scroll to position [325, 0]
click at [328, 225] on button "Download" at bounding box center [338, 205] width 97 height 46
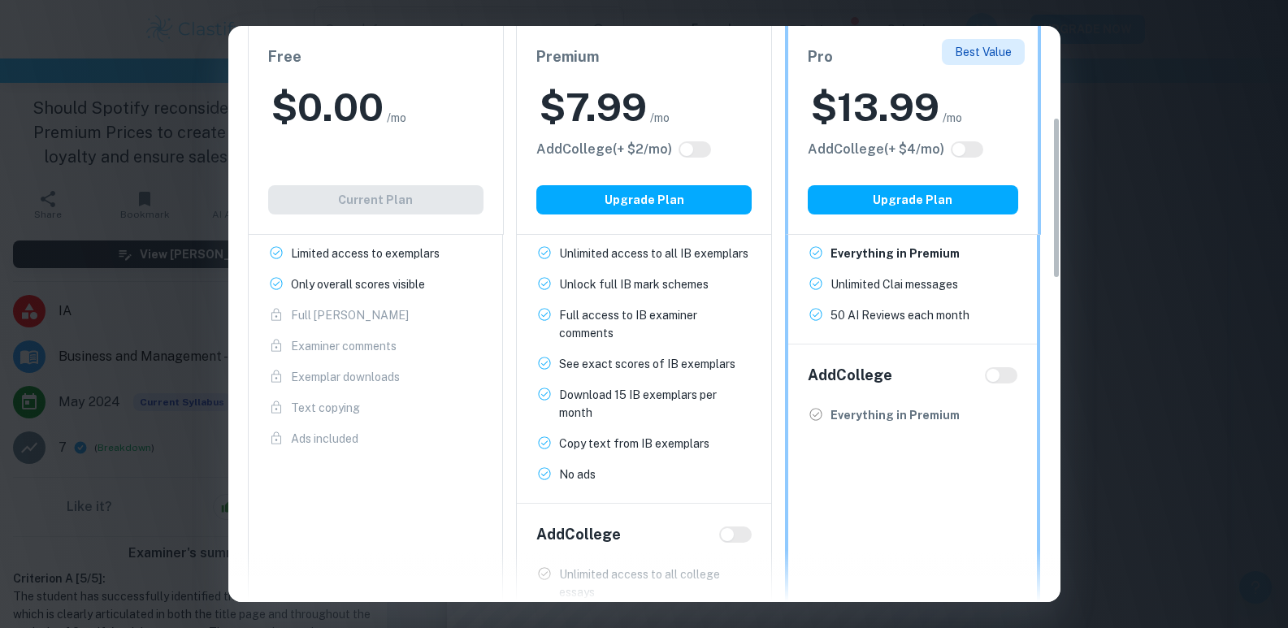
click at [1192, 89] on div "Easily Ace Your IB Coursework & Crush College Essays. Get Clastify Premium Get …" at bounding box center [644, 314] width 1288 height 628
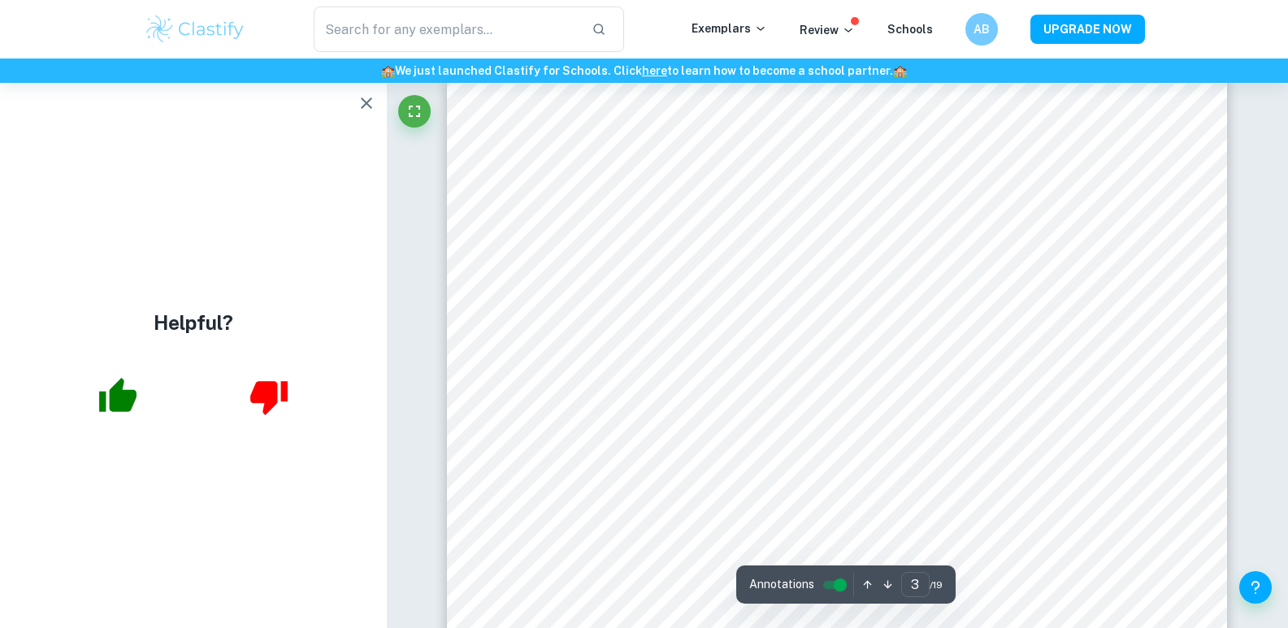
scroll to position [2328, 0]
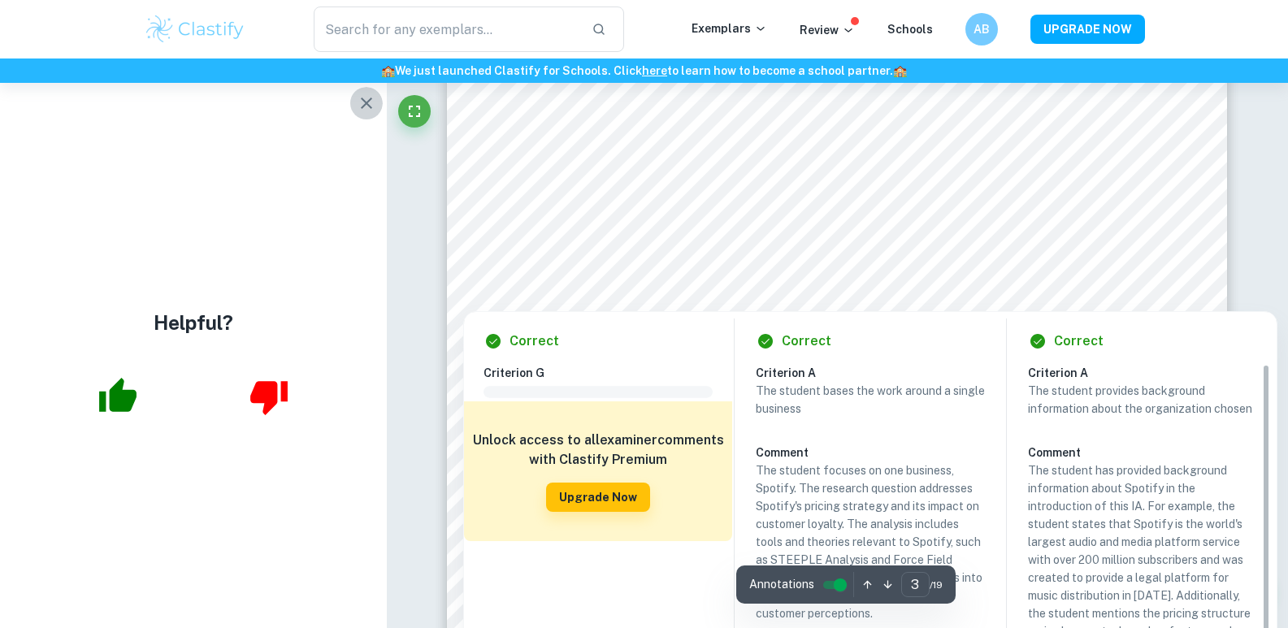
click at [368, 98] on icon "button" at bounding box center [367, 103] width 20 height 20
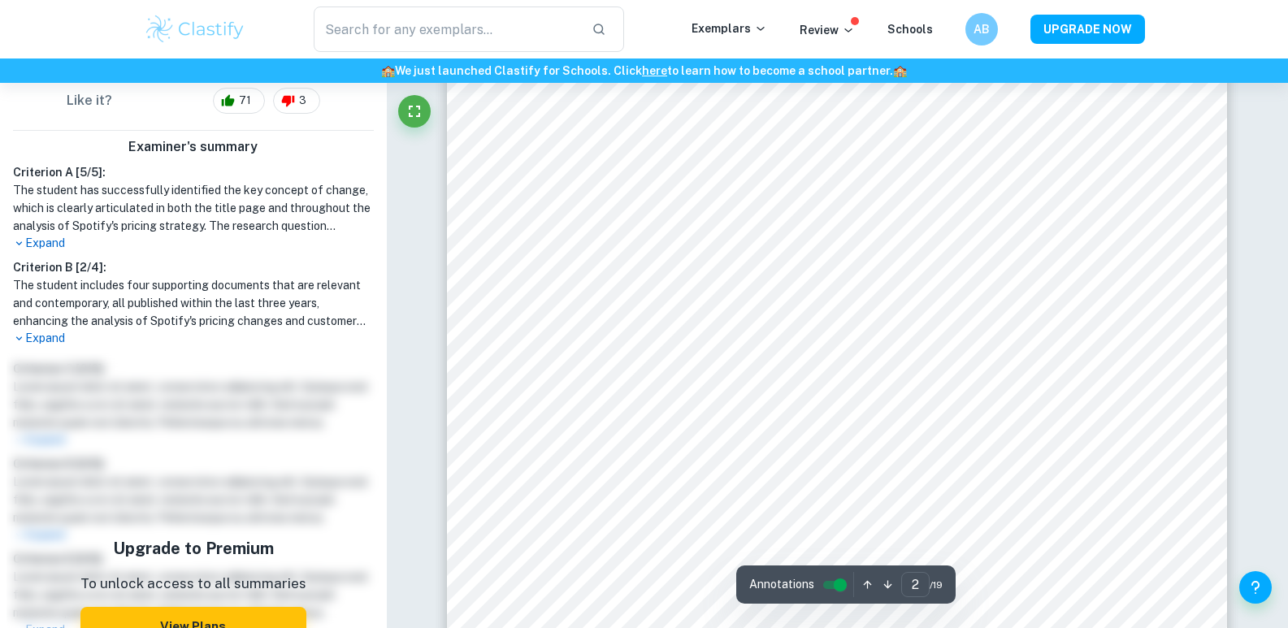
scroll to position [1109, 0]
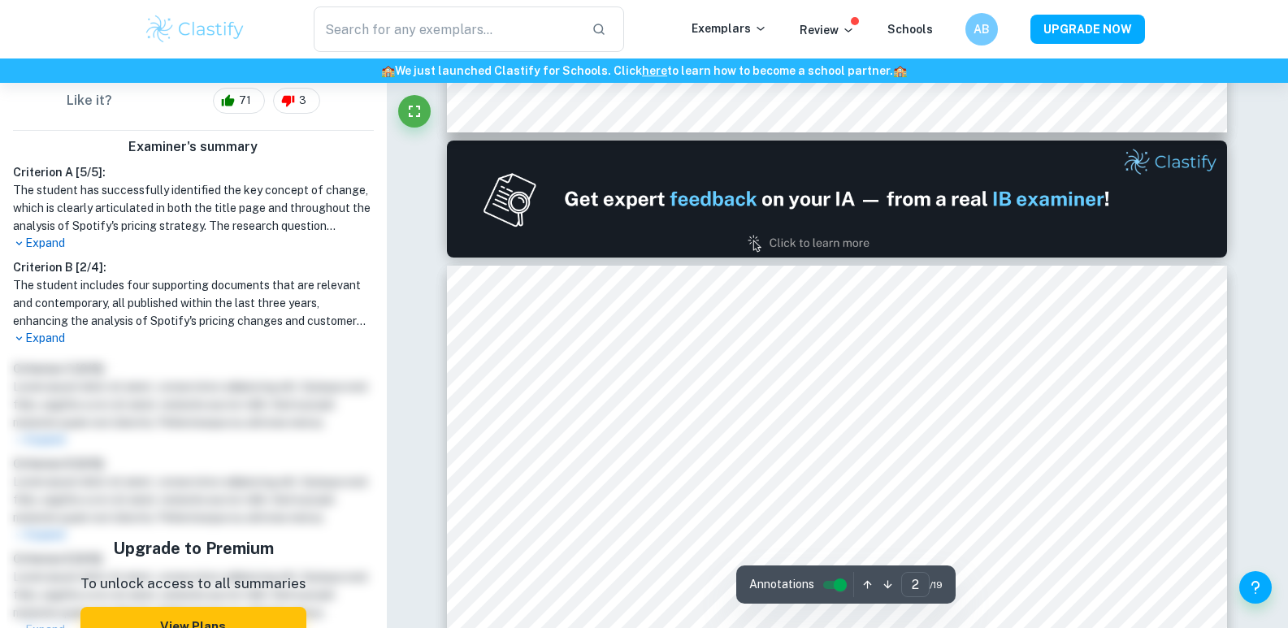
type input "1"
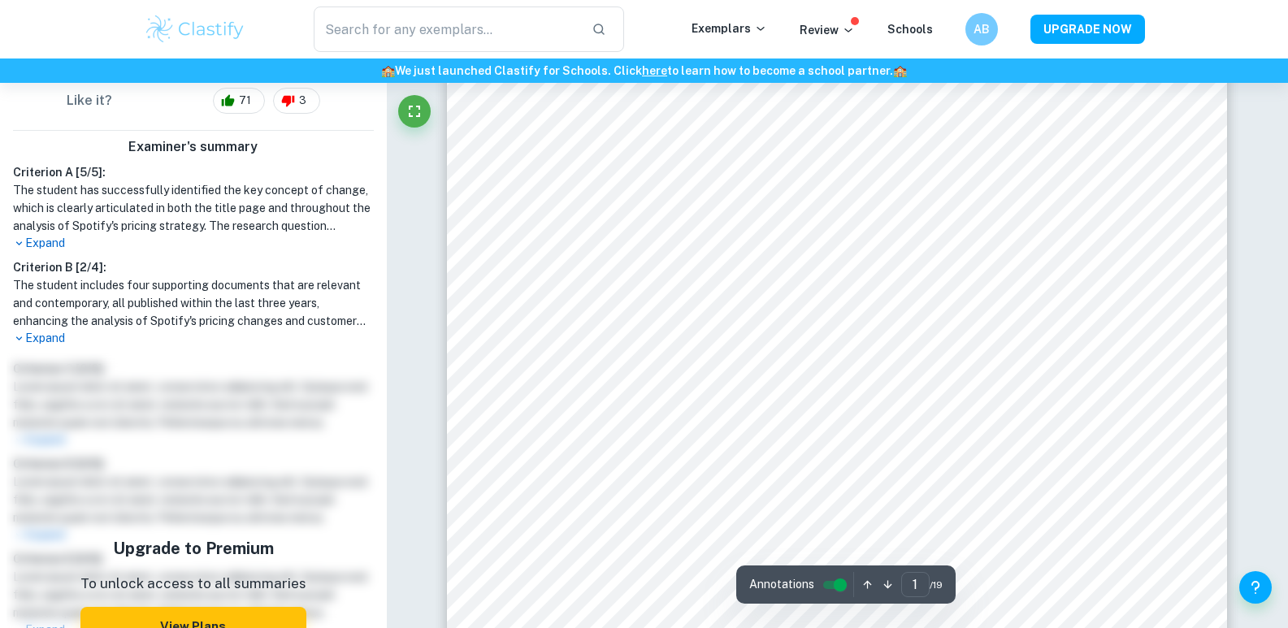
scroll to position [133, 0]
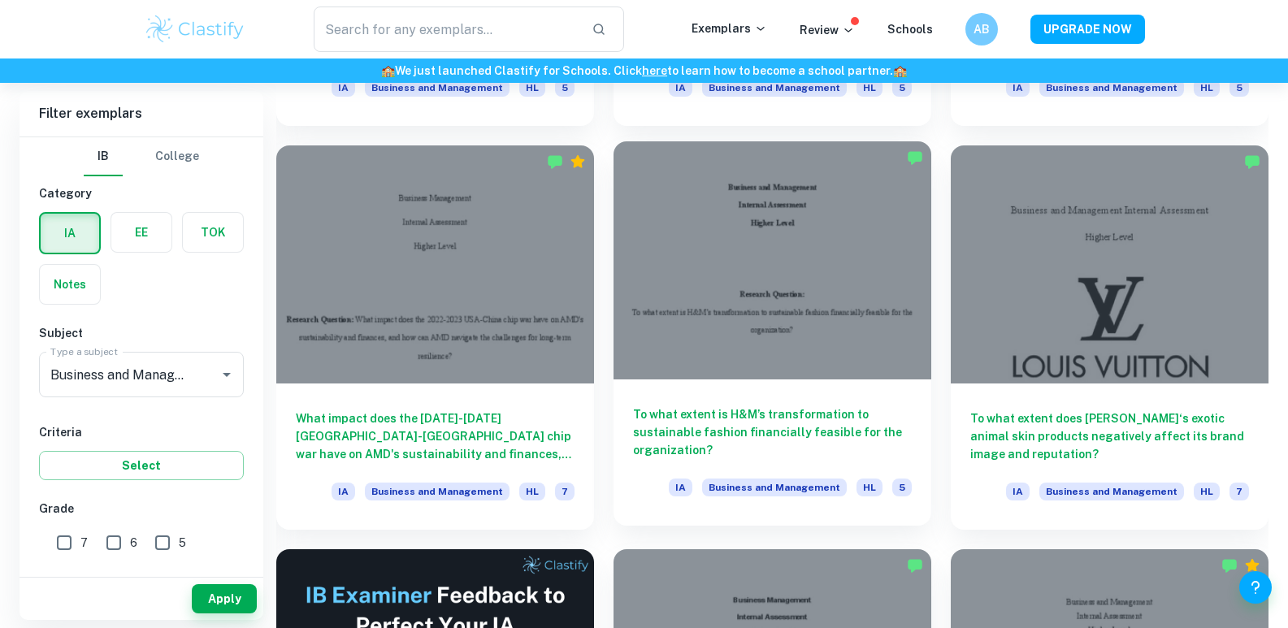
scroll to position [2398, 0]
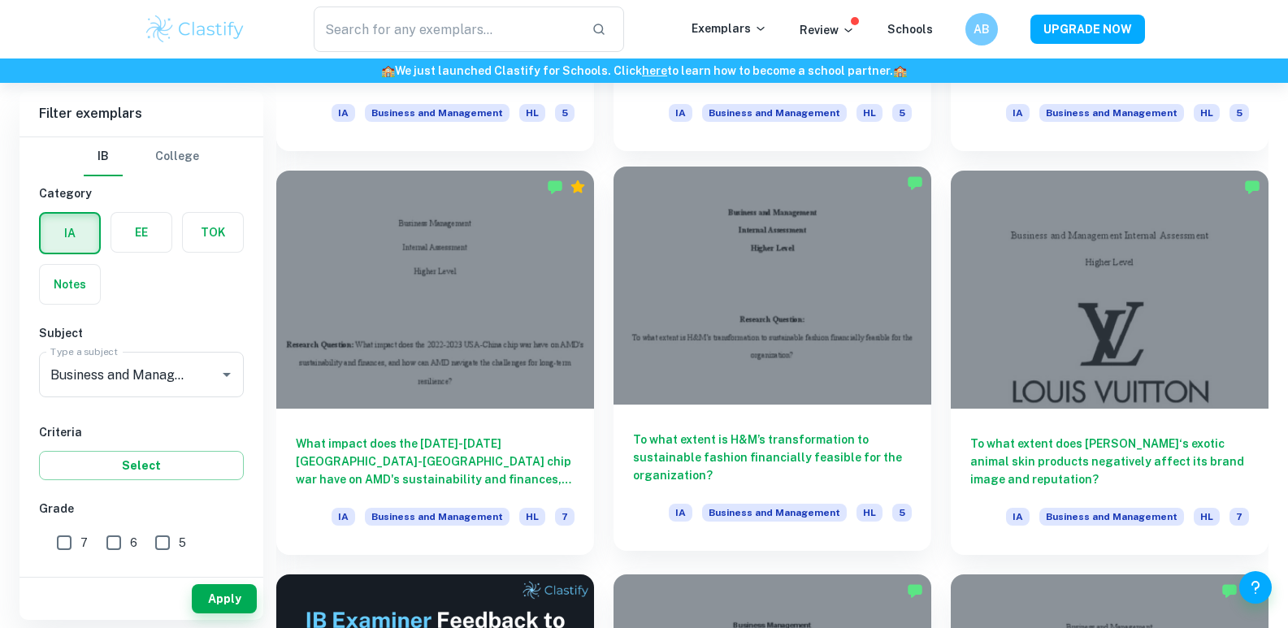
click at [826, 320] on div at bounding box center [773, 286] width 318 height 238
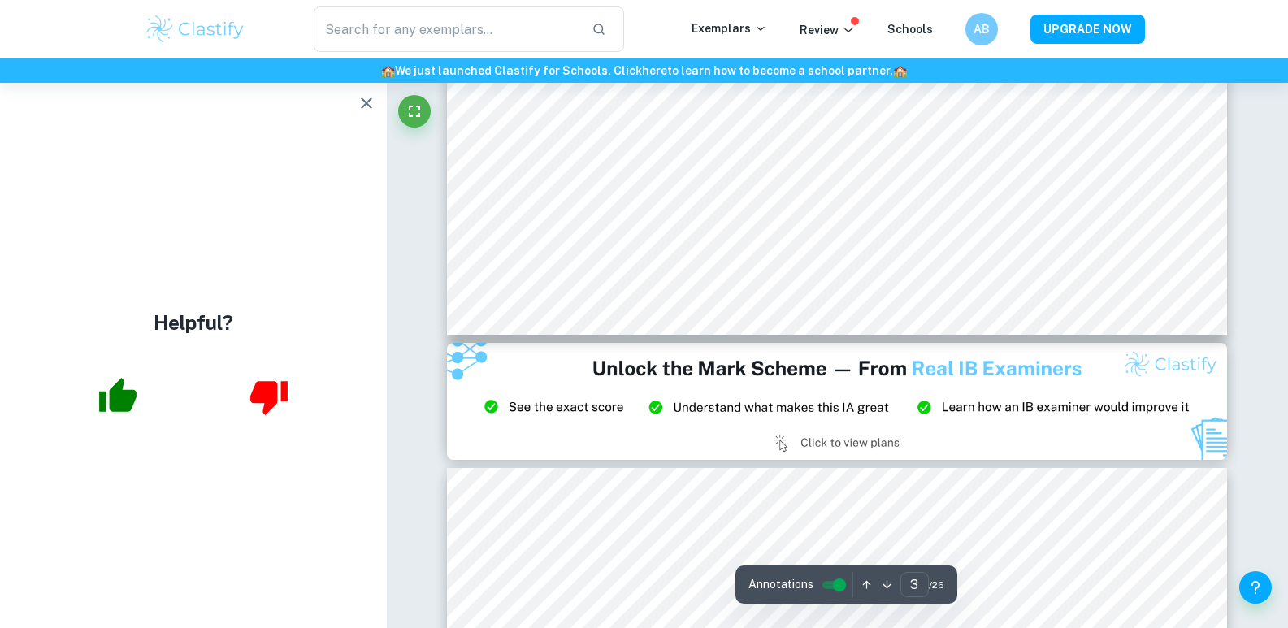
scroll to position [2194, 0]
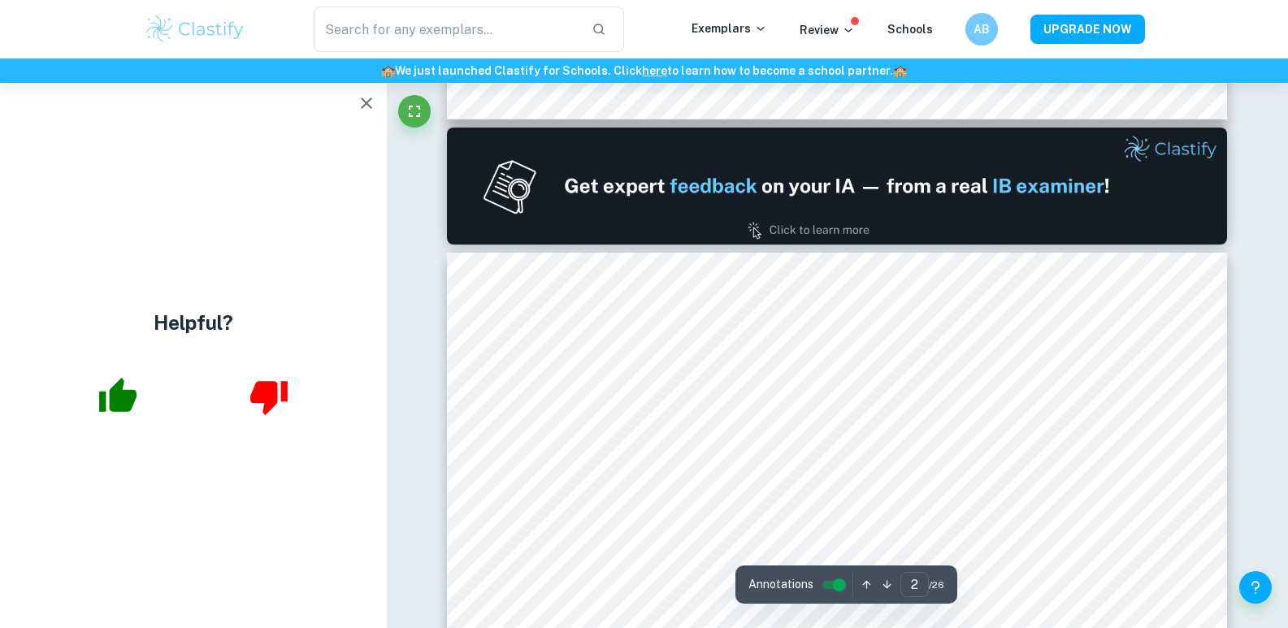
type input "1"
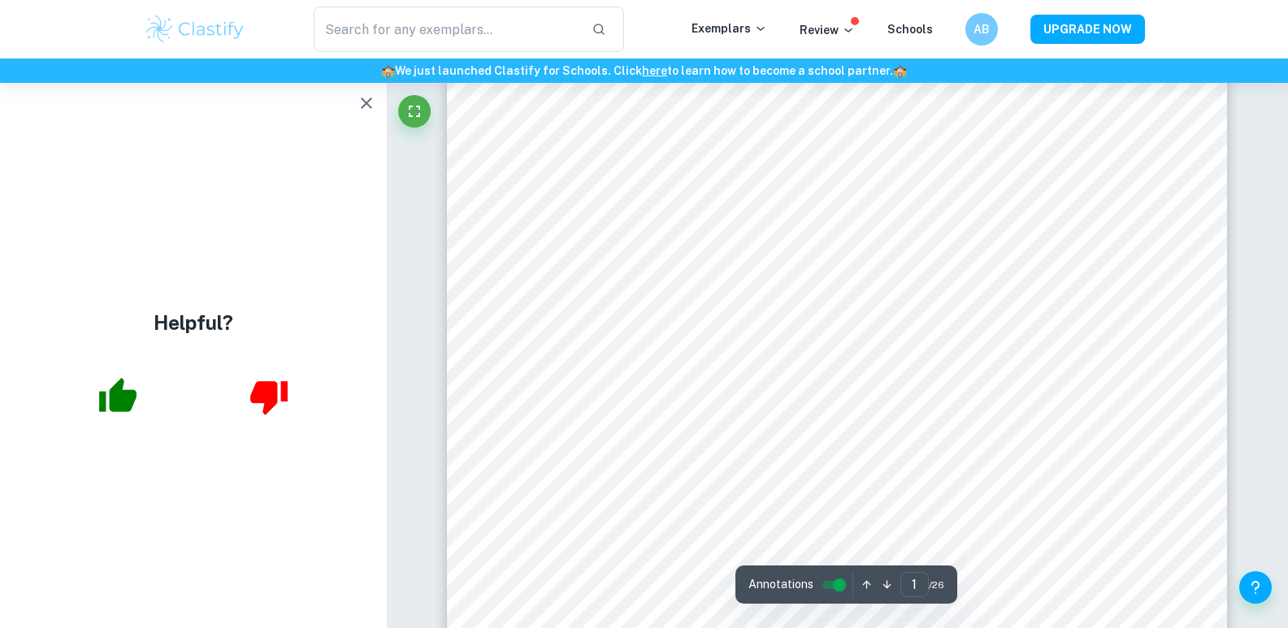
scroll to position [0, 0]
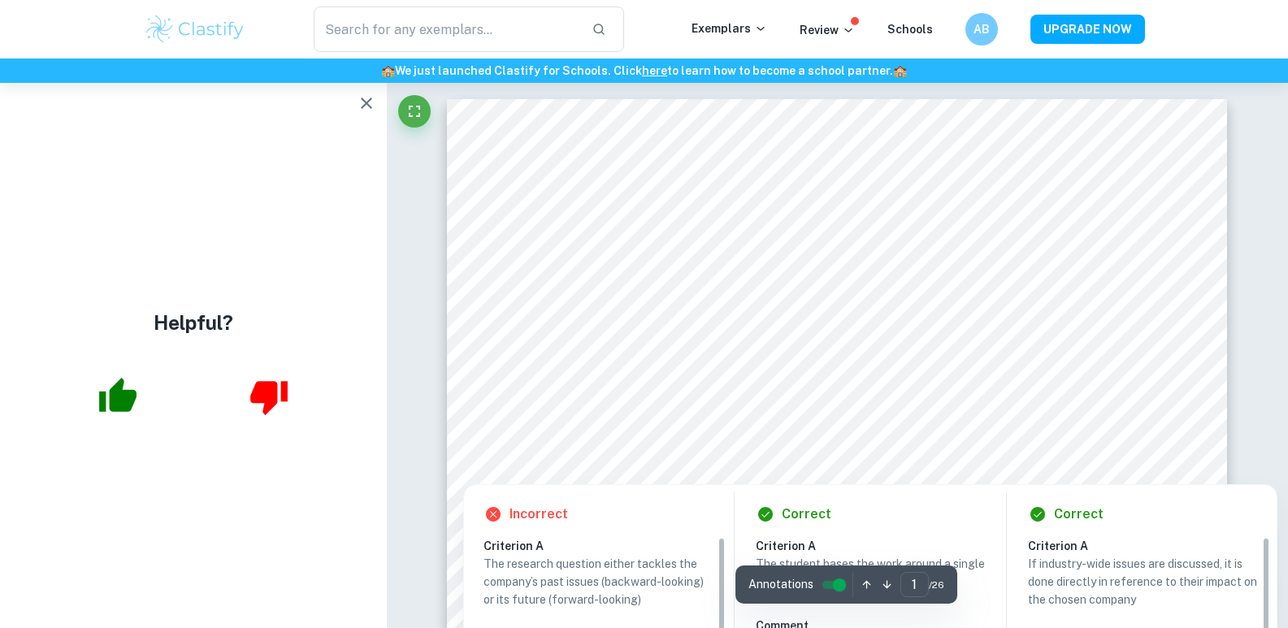
click at [977, 462] on div at bounding box center [837, 445] width 550 height 35
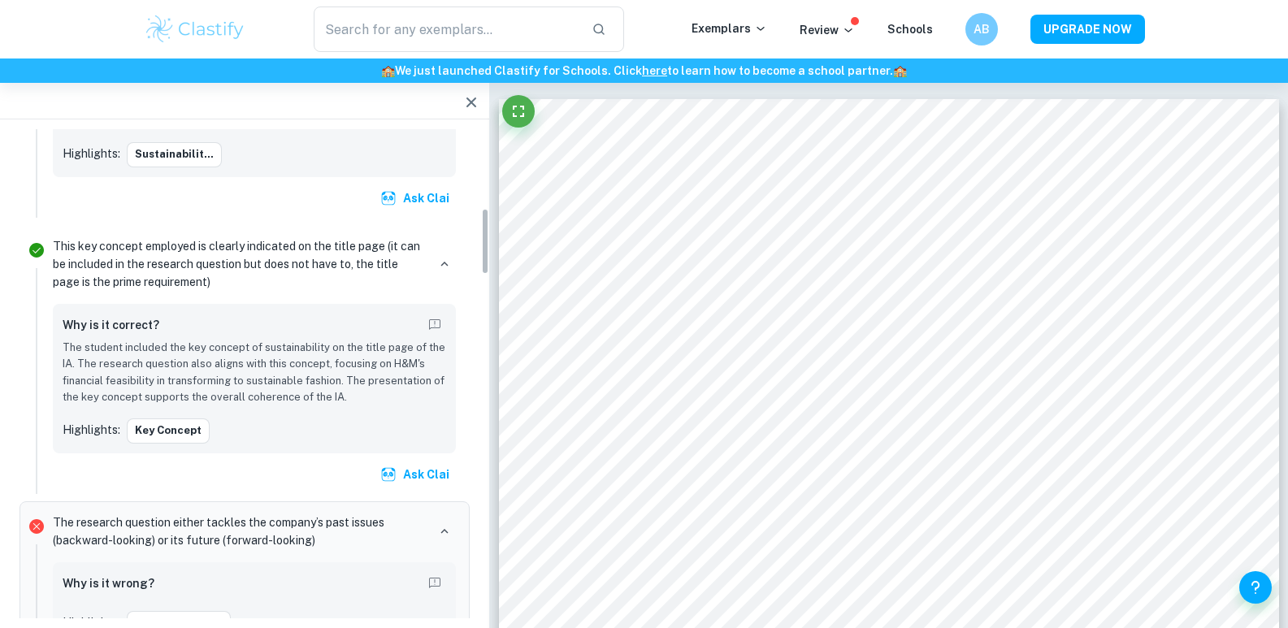
scroll to position [577, 0]
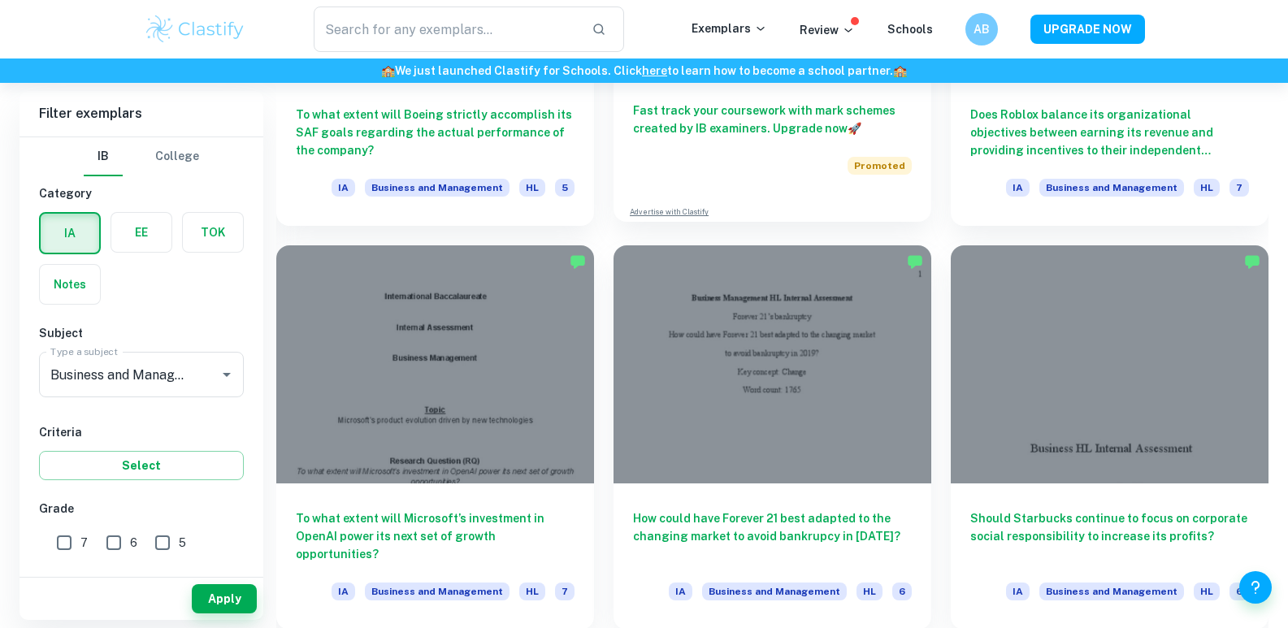
scroll to position [3210, 0]
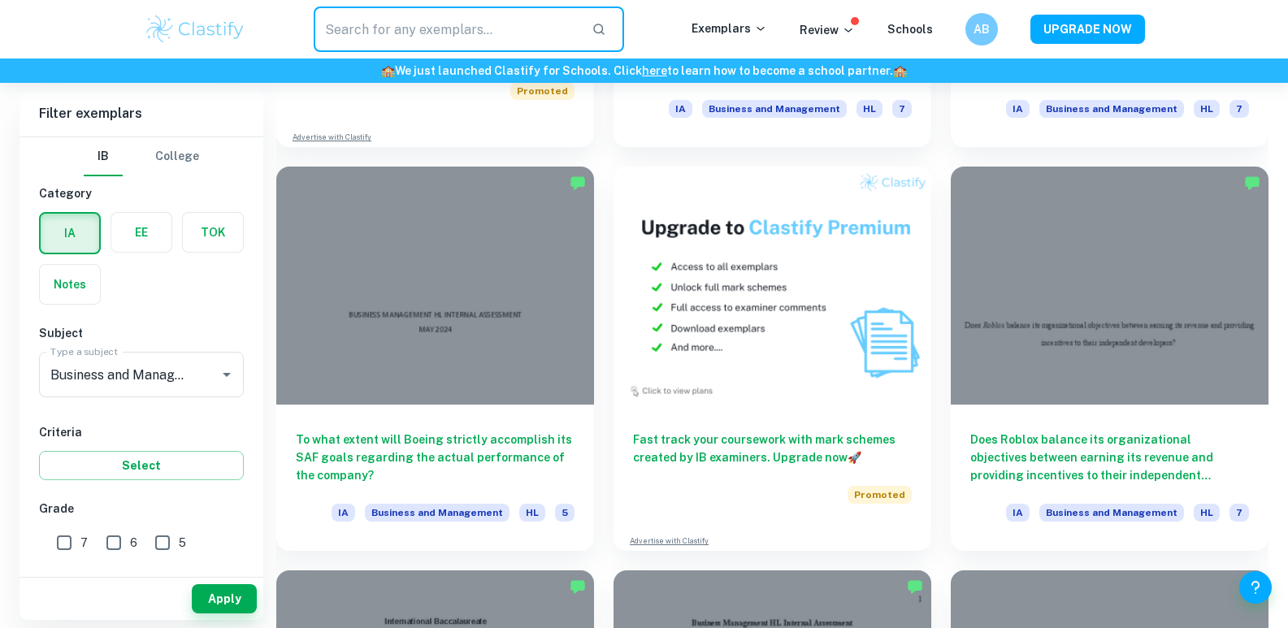
click at [497, 33] on input "text" at bounding box center [447, 30] width 266 height 46
type input "to what extent has"
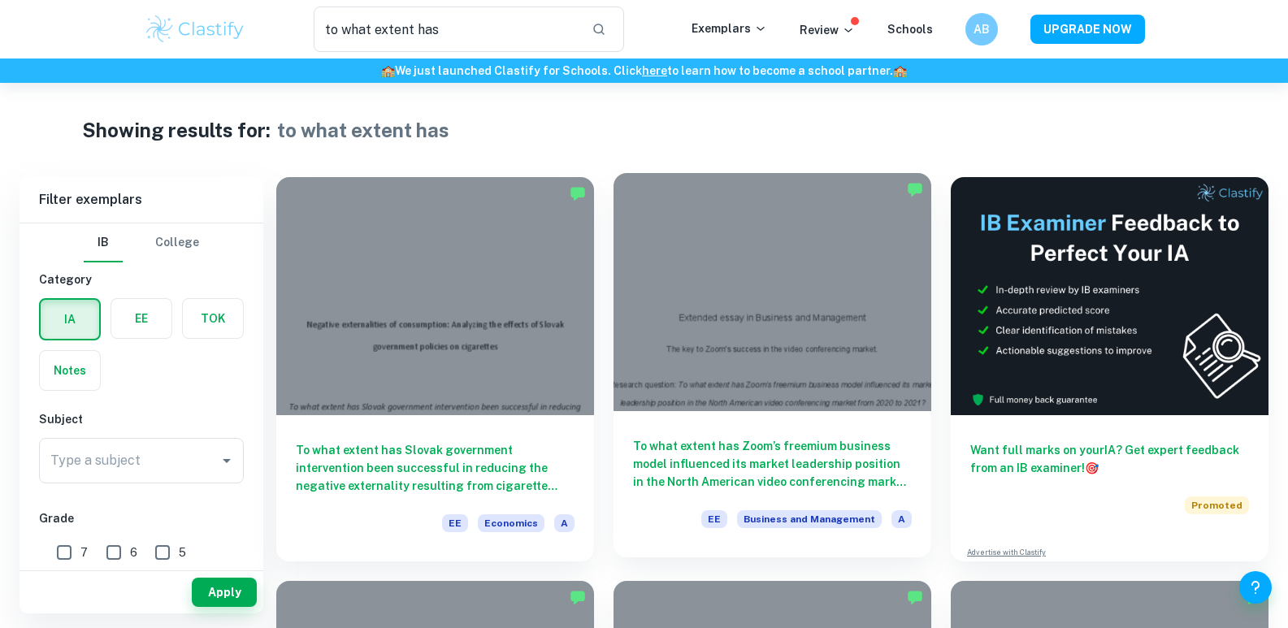
click at [769, 308] on div at bounding box center [773, 292] width 318 height 238
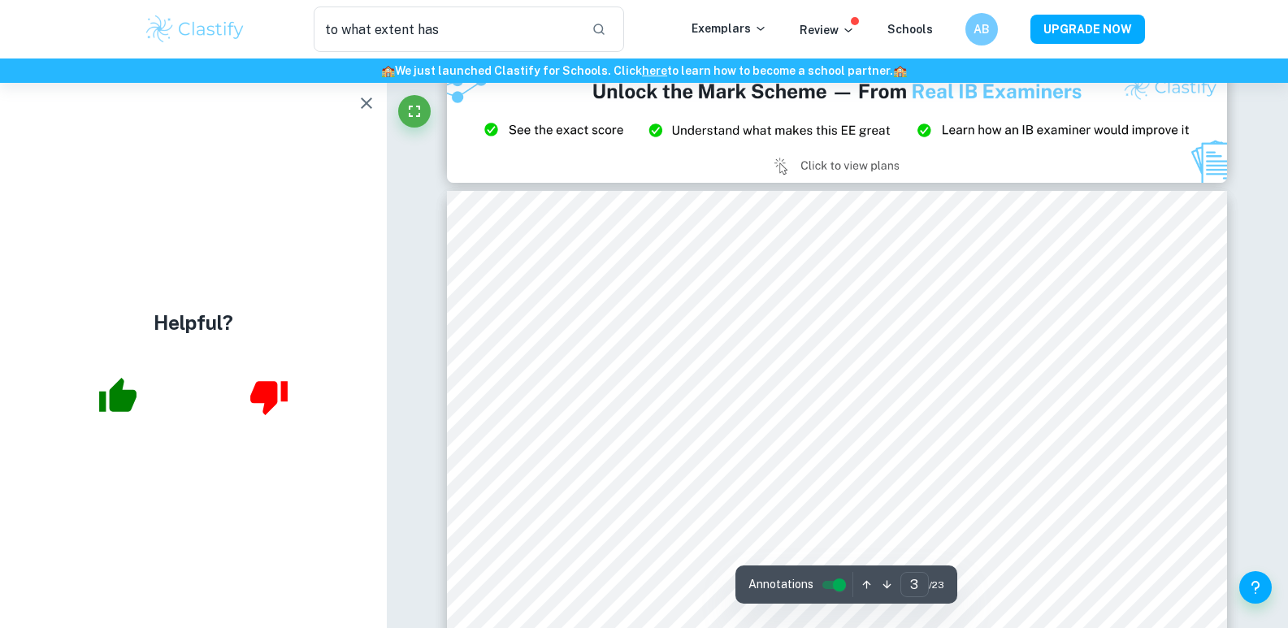
scroll to position [2194, 0]
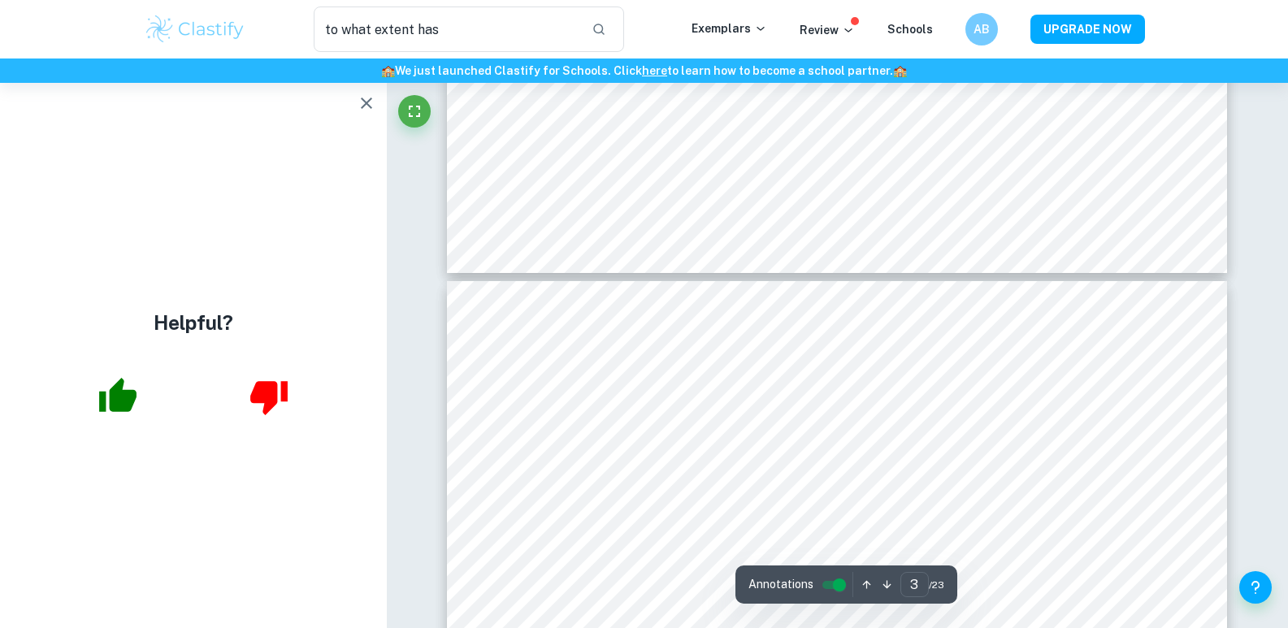
type input "4"
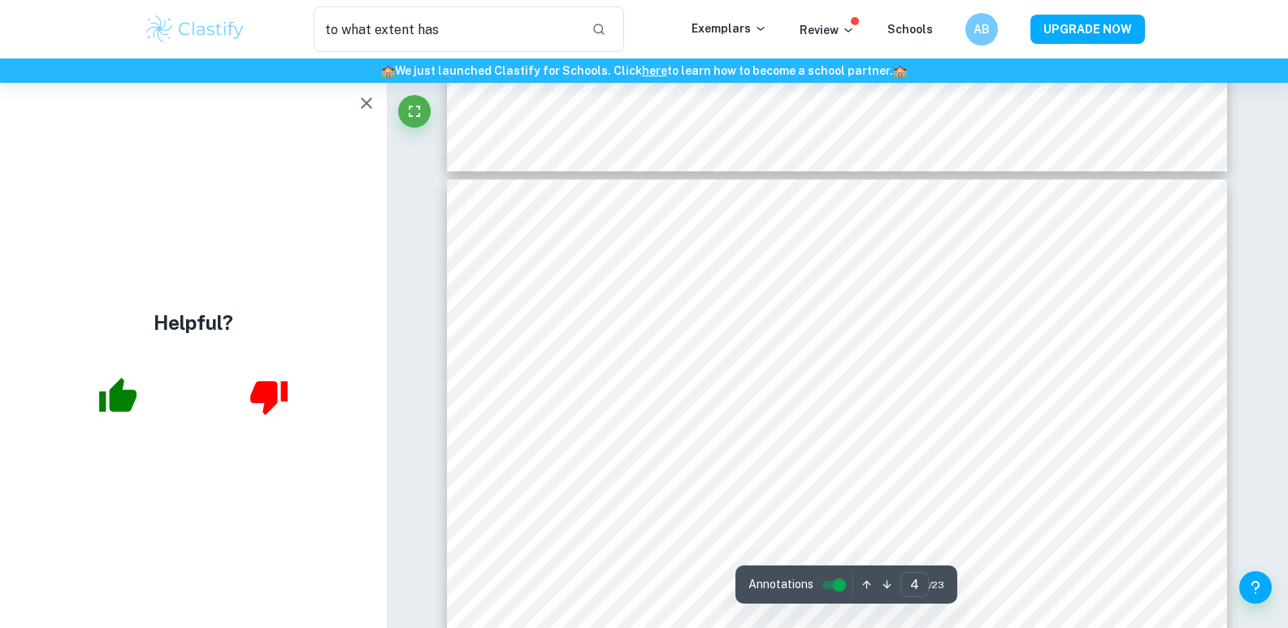
scroll to position [3251, 0]
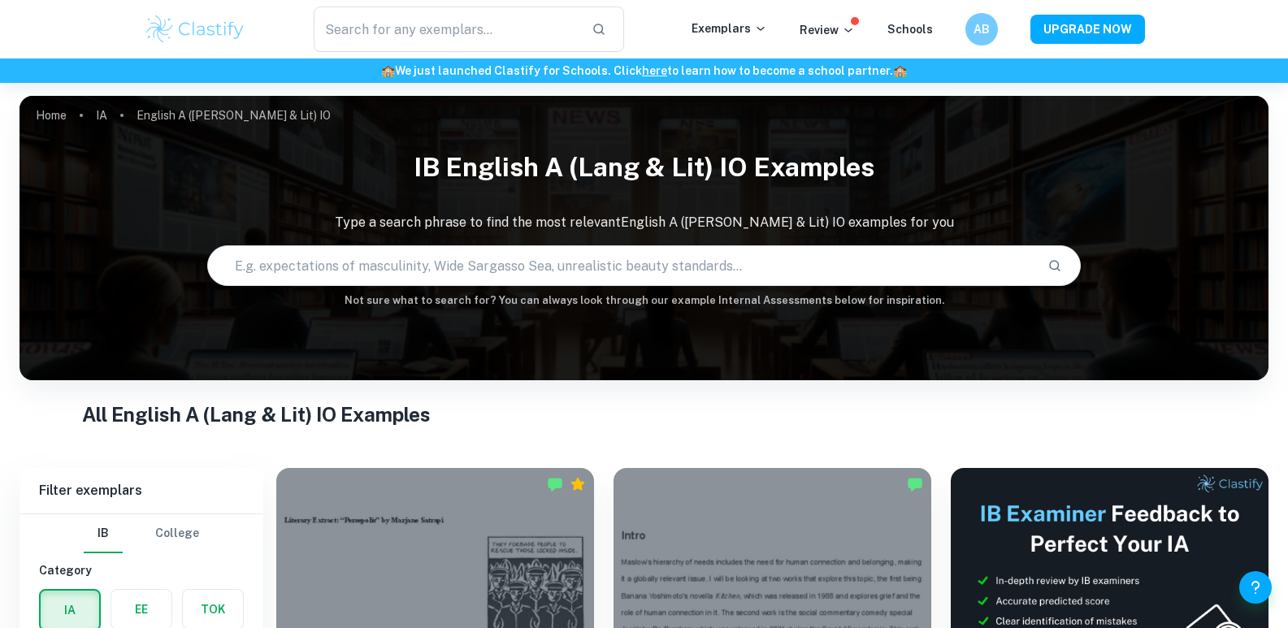
scroll to position [325, 0]
